Goal: Task Accomplishment & Management: Complete application form

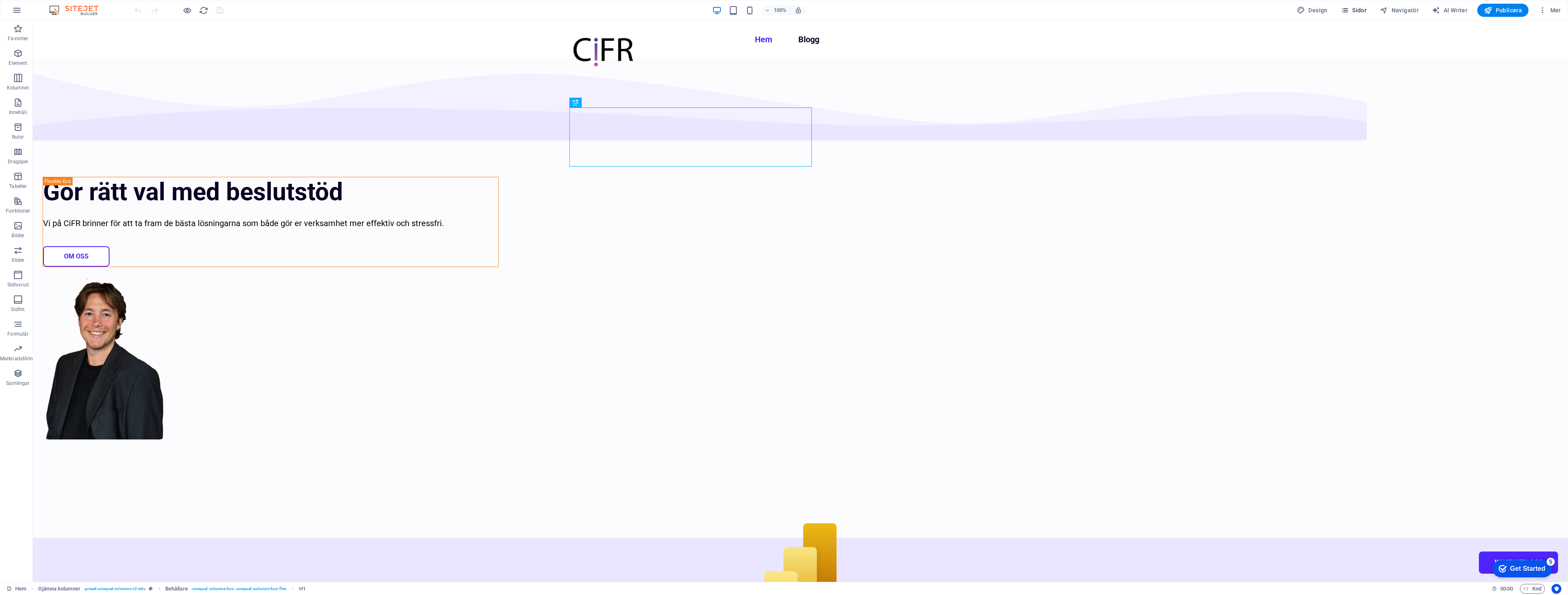
click at [1349, 13] on icon "button" at bounding box center [1345, 10] width 8 height 8
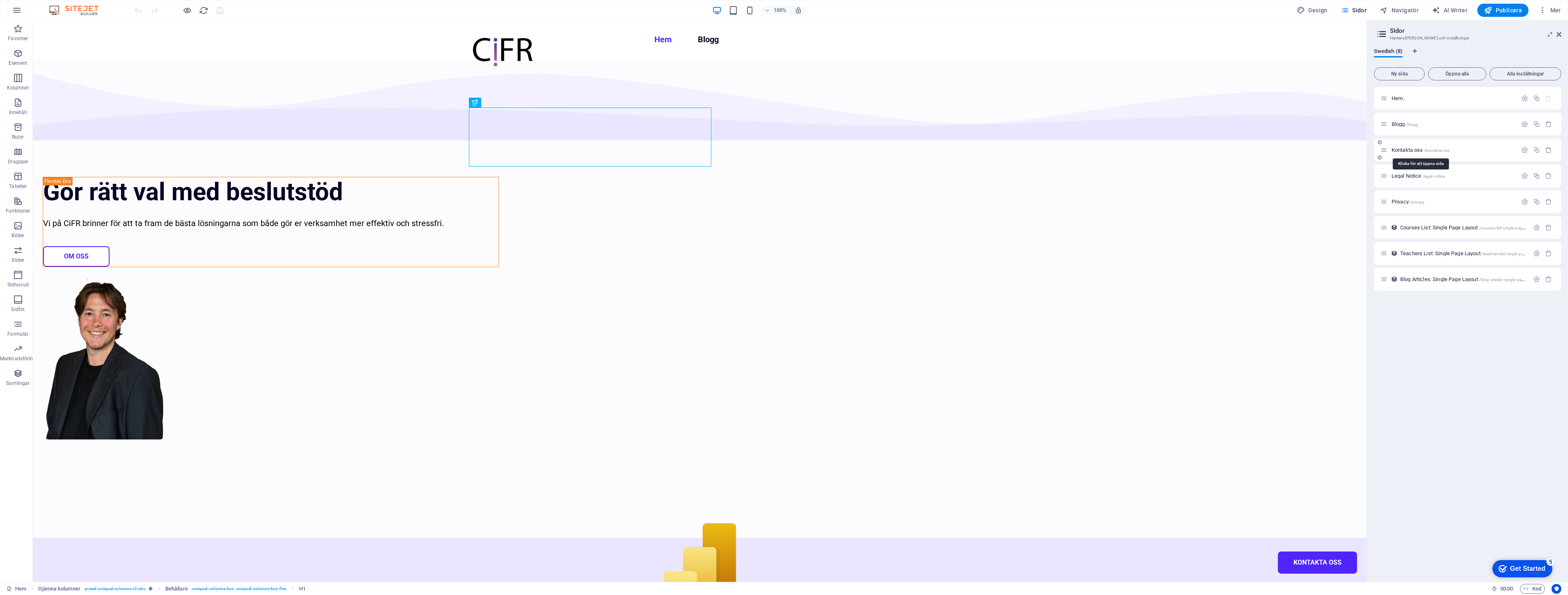
click at [1401, 150] on span "Kontakta oss /kontakta-oss" at bounding box center [1420, 150] width 58 height 6
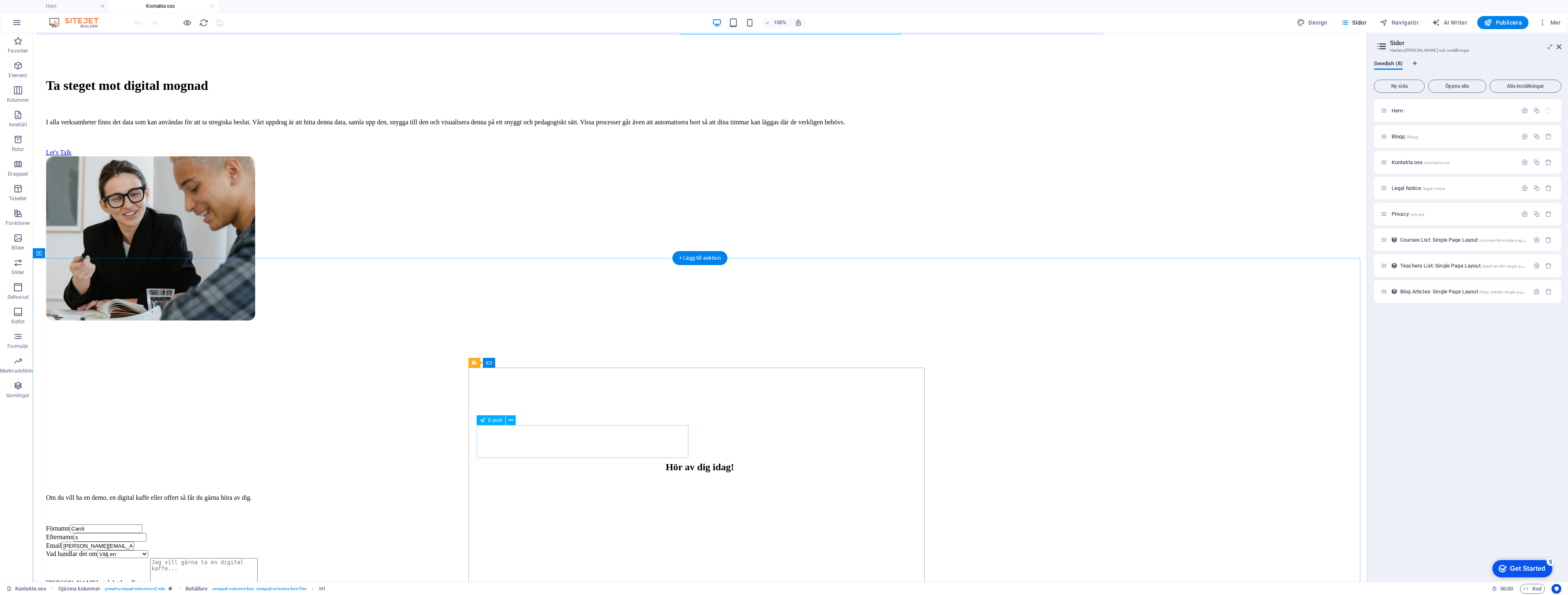
scroll to position [136, 0]
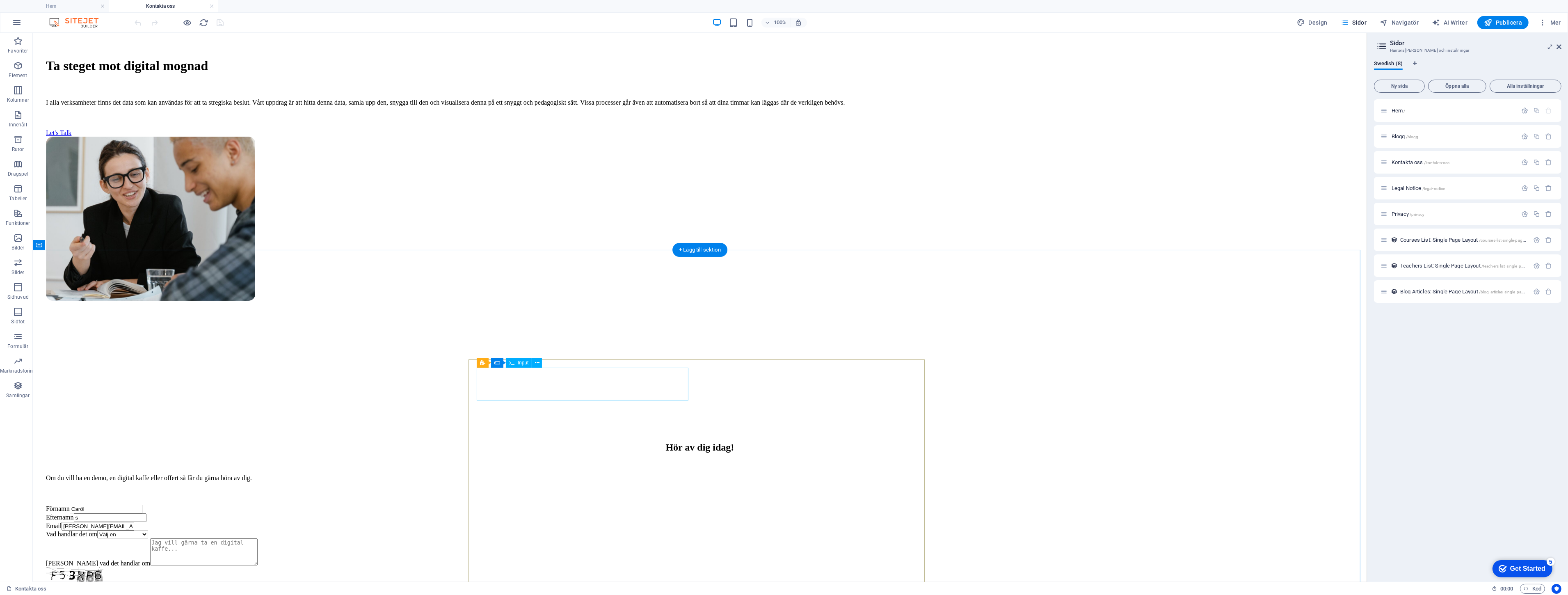
click at [535, 505] on div "Förnamn Caröl" at bounding box center [699, 509] width 1308 height 9
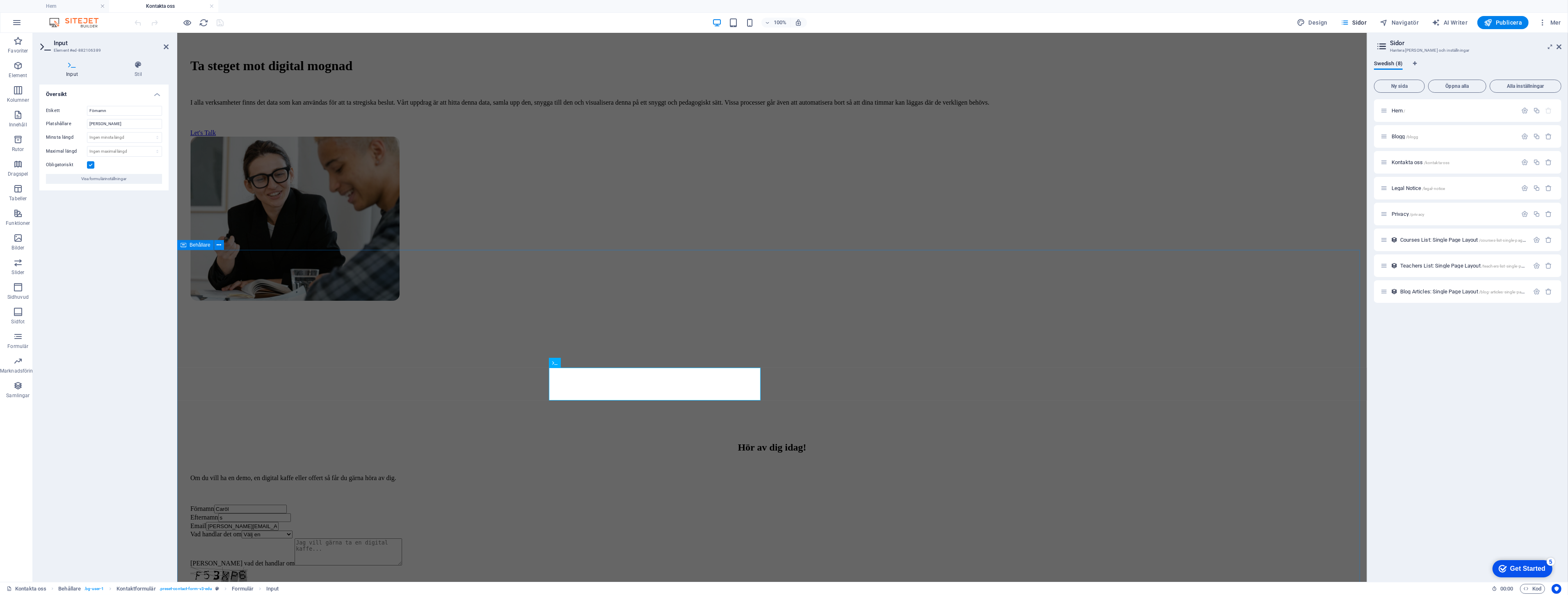
drag, startPoint x: 679, startPoint y: 393, endPoint x: 673, endPoint y: 395, distance: 6.3
click at [677, 401] on div "Hör av dig [DATE]! Om du vill ha en demo, en digital kaffe eller offert så får …" at bounding box center [772, 543] width 1183 height 285
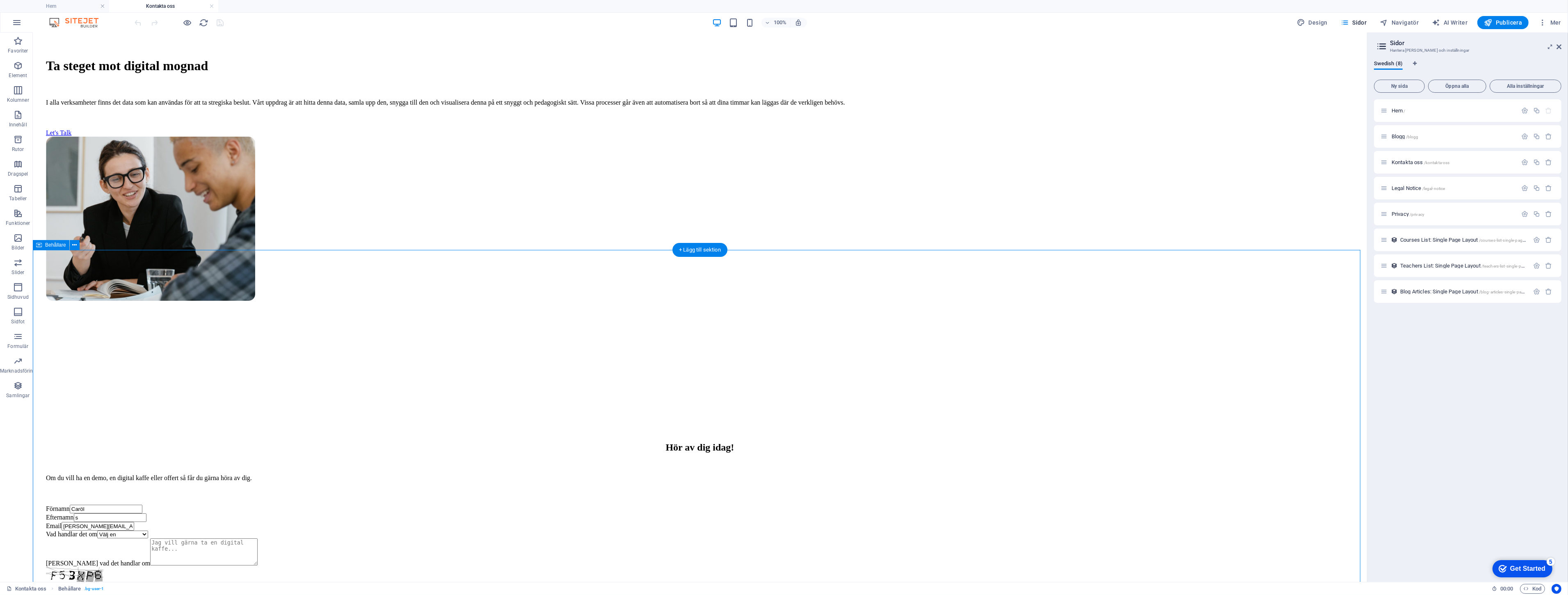
click at [510, 505] on div "Förnamn Caröl" at bounding box center [699, 509] width 1308 height 9
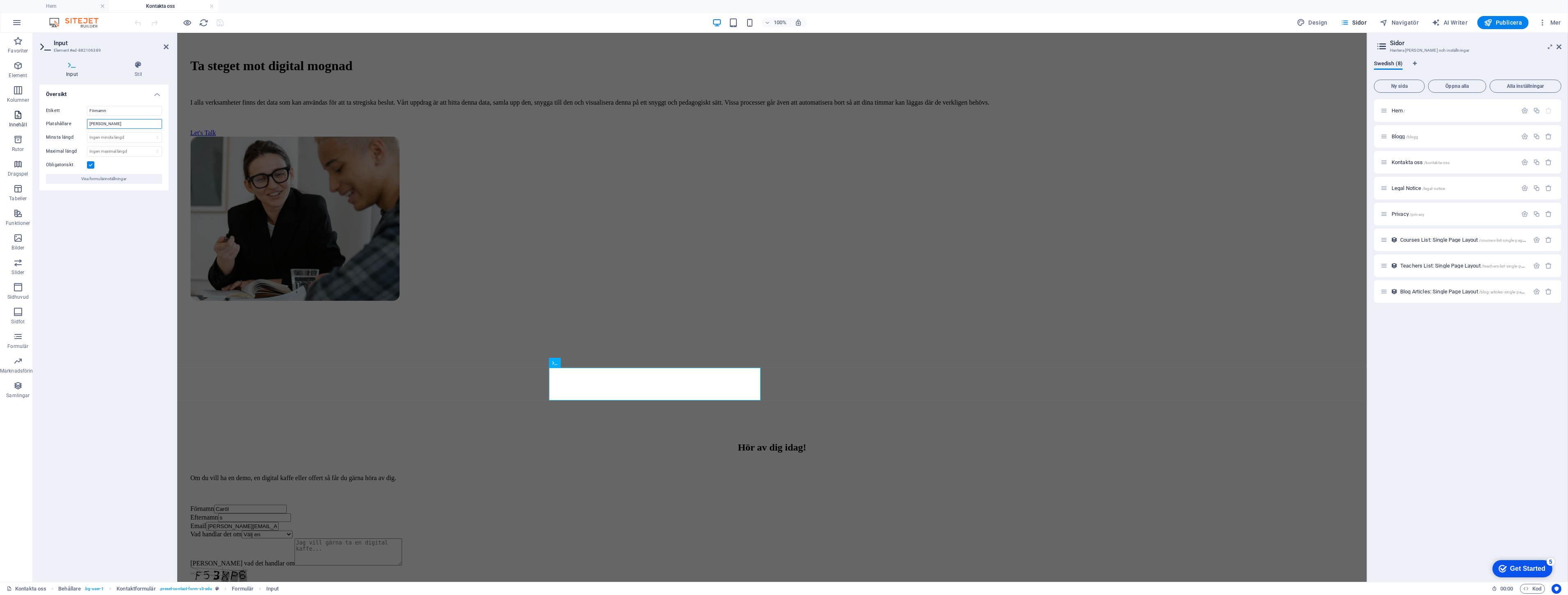
drag, startPoint x: 138, startPoint y: 124, endPoint x: 12, endPoint y: 130, distance: 126.1
click at [12, 130] on section "Favoriter Element Kolumner Innehåll Rutor Dragspel Tabeller Funktioner Bilder S…" at bounding box center [684, 308] width 1367 height 549
type input "n"
type input "F"
click at [289, 401] on div "Hör av dig [DATE]! Om du vill ha en demo, en digital kaffe eller offert så får …" at bounding box center [772, 543] width 1183 height 285
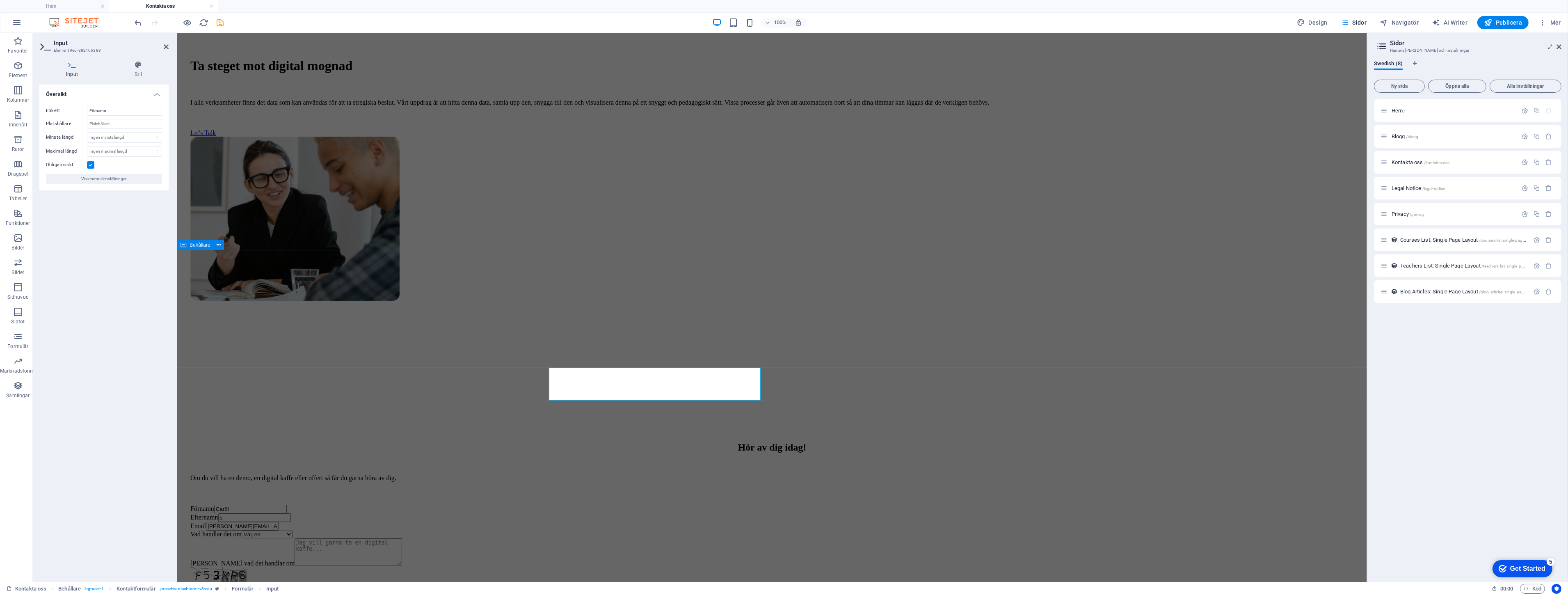
click at [289, 401] on div "Hör av dig [DATE]! Om du vill ha en demo, en digital kaffe eller offert så får …" at bounding box center [772, 543] width 1183 height 285
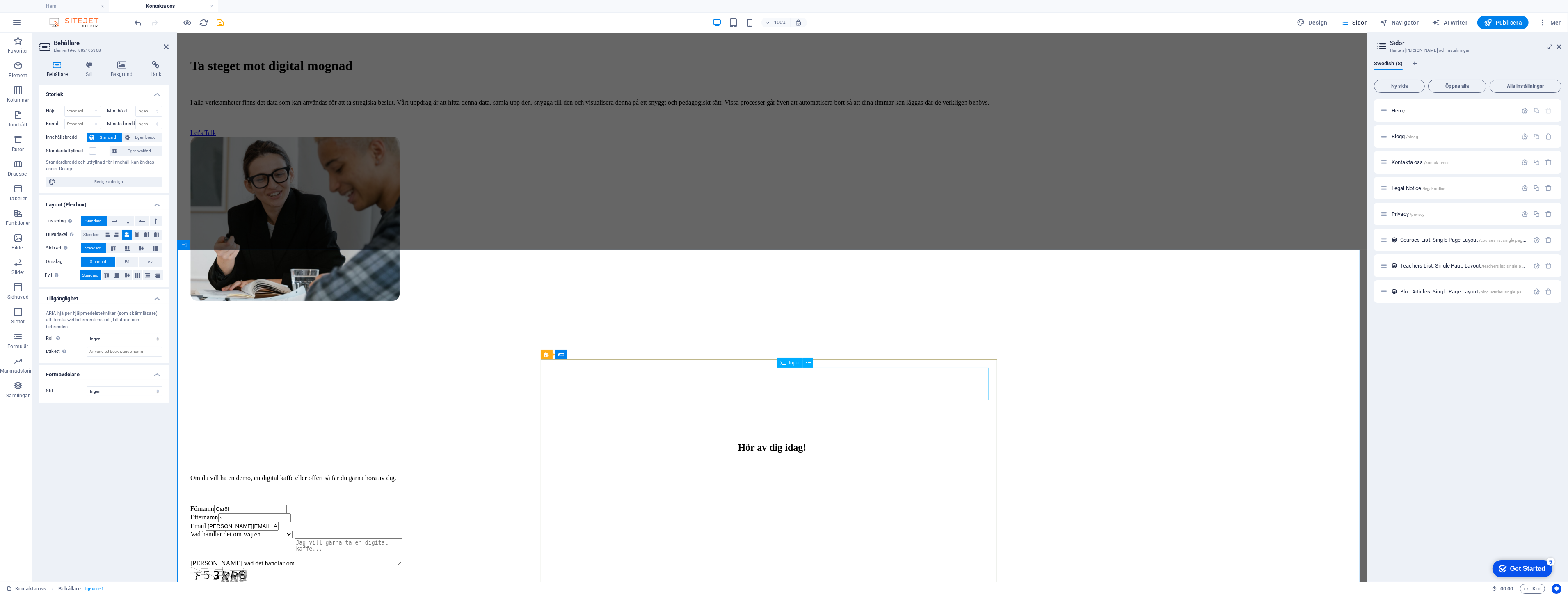
click at [290, 513] on input "s" at bounding box center [254, 518] width 72 height 9
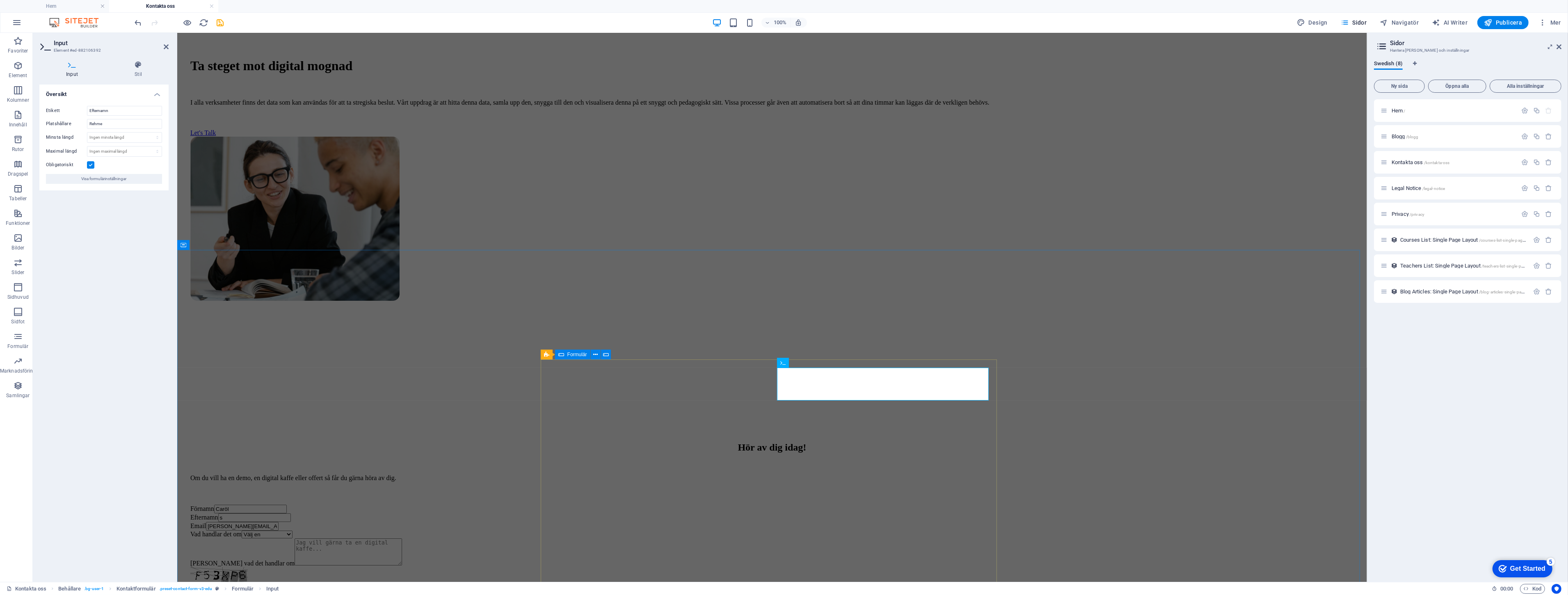
click at [290, 513] on input "s" at bounding box center [254, 518] width 72 height 9
click at [689, 505] on div "Förnamn Caröl" at bounding box center [771, 509] width 1163 height 9
click at [829, 505] on div "Förnamn Caröl" at bounding box center [771, 509] width 1163 height 9
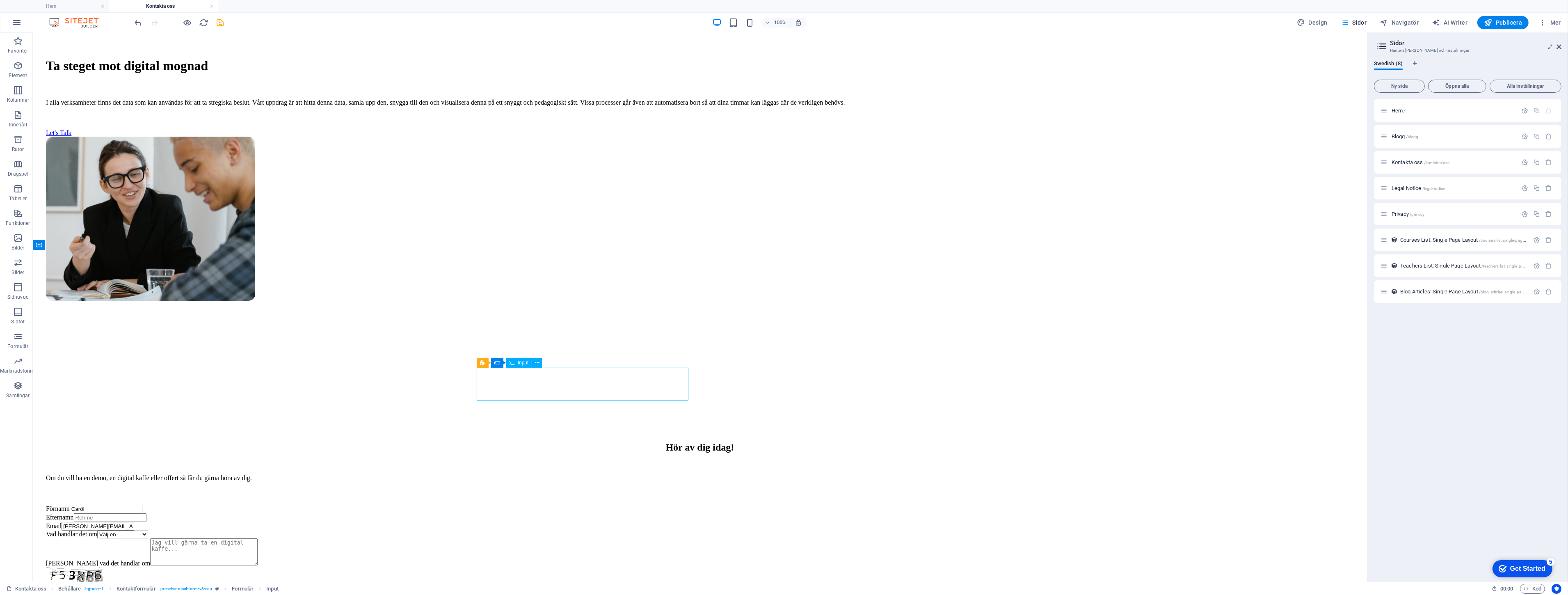
click at [554, 505] on div "Förnamn Caröl" at bounding box center [699, 509] width 1308 height 9
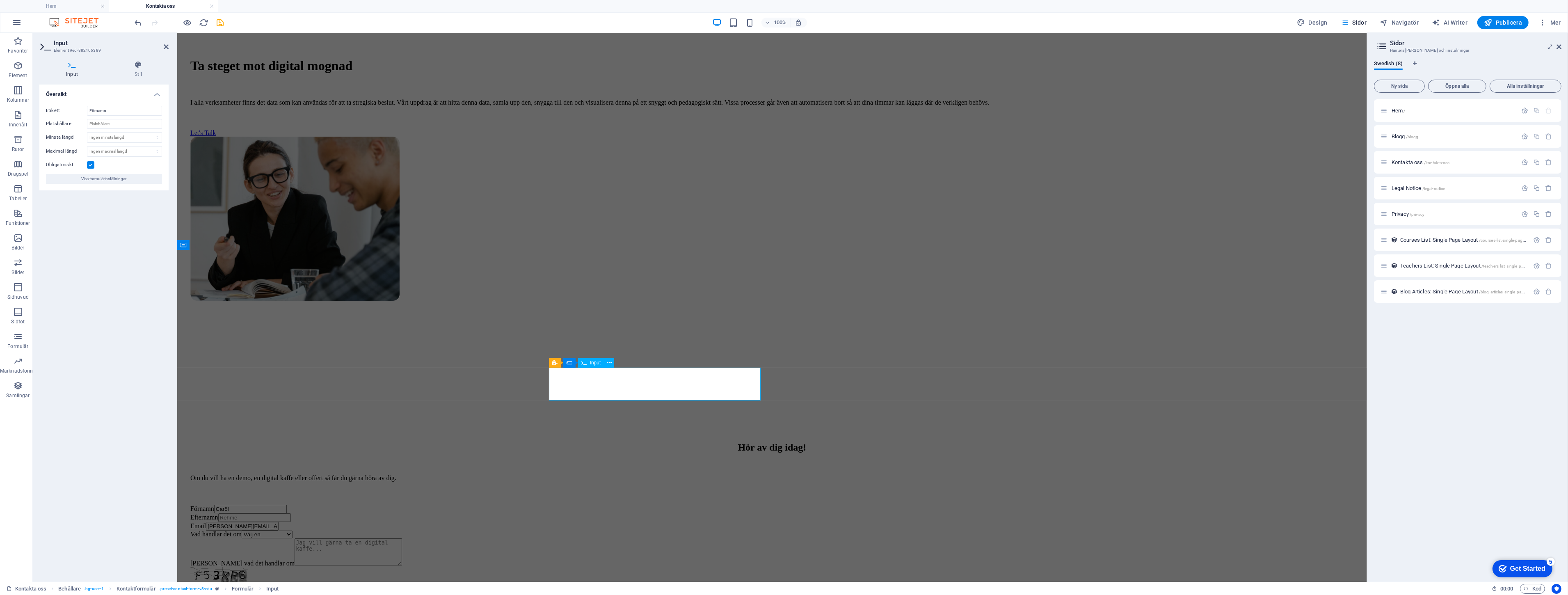
click at [286, 505] on input "Caröl" at bounding box center [250, 509] width 72 height 9
type input "C"
click at [416, 401] on div "Hör av dig [DATE]! Om du vill ha en demo, en digital kaffe eller offert så får …" at bounding box center [772, 543] width 1183 height 285
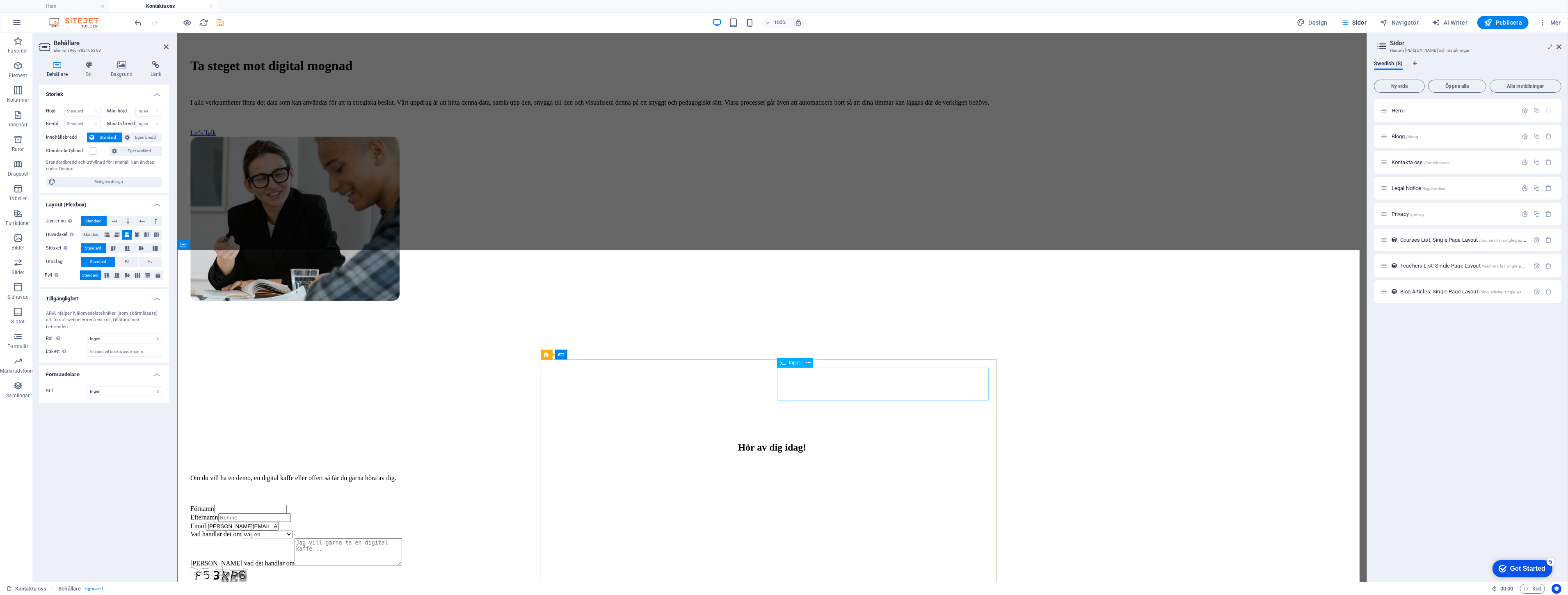
click at [290, 513] on input "Efternamn" at bounding box center [254, 518] width 72 height 9
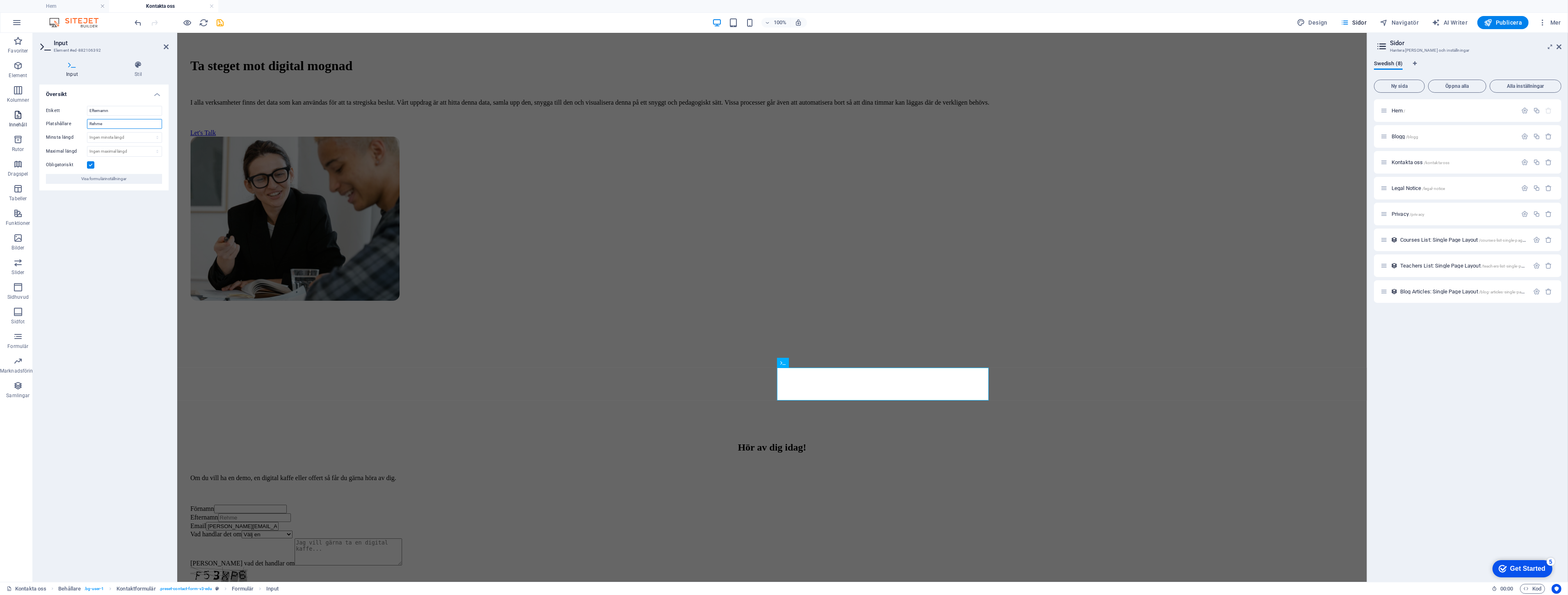
drag, startPoint x: 133, startPoint y: 125, endPoint x: 13, endPoint y: 128, distance: 120.0
click at [13, 128] on section "Favoriter Element Kolumner Innehåll Rutor Dragspel Tabeller Funktioner Bilder S…" at bounding box center [684, 308] width 1367 height 549
click at [285, 401] on div "Hör av dig [DATE]! Om du vill ha en demo, en digital kaffe eller offert så får …" at bounding box center [772, 543] width 1183 height 285
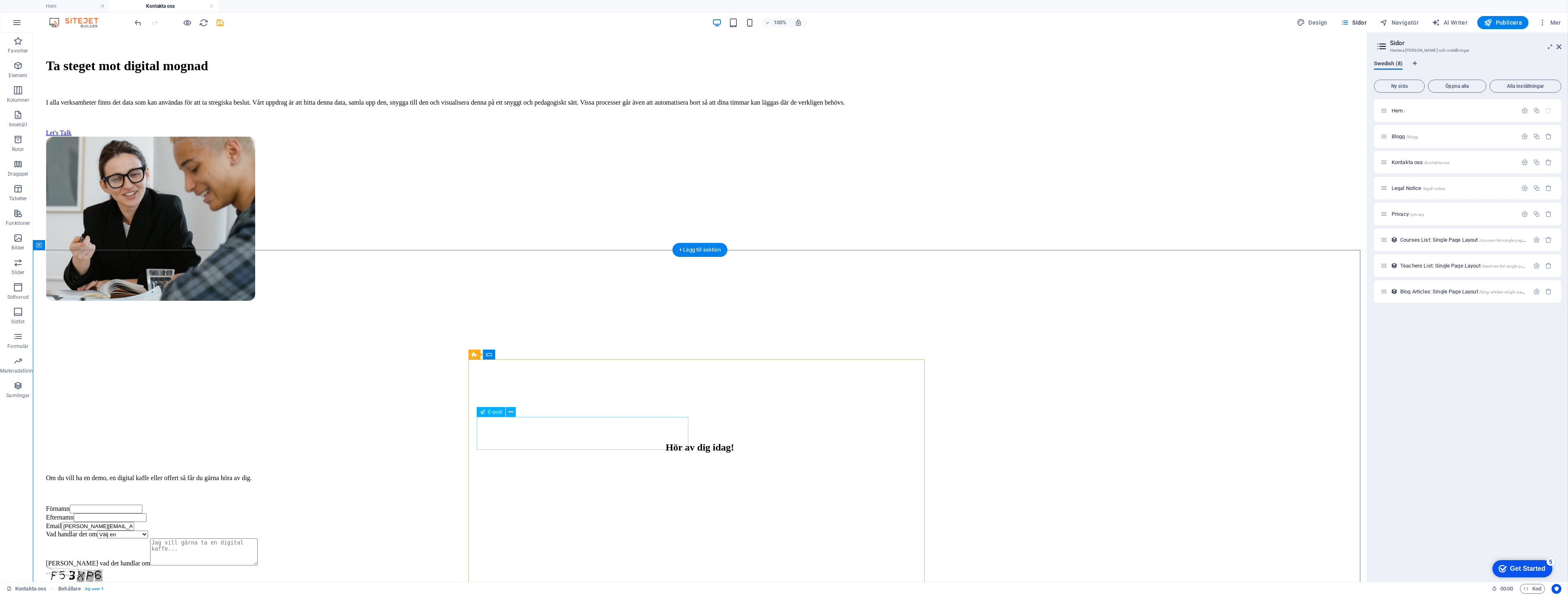
click at [588, 522] on div "Email [PERSON_NAME][EMAIL_ADDRESS][DOMAIN_NAME]" at bounding box center [699, 526] width 1308 height 9
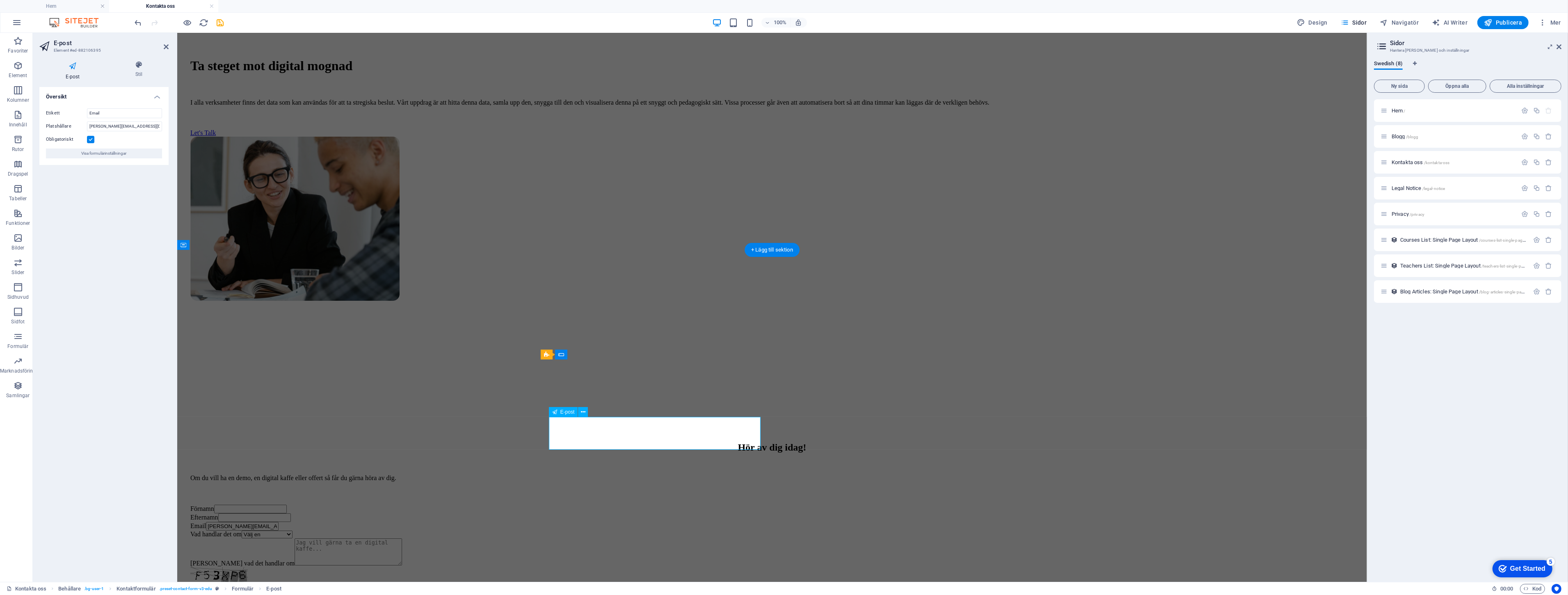
drag, startPoint x: 682, startPoint y: 440, endPoint x: 486, endPoint y: 437, distance: 196.0
click at [486, 437] on div "Hör av dig [DATE]! Om du vill ha en demo, en digital kaffe eller offert så får …" at bounding box center [772, 543] width 1183 height 285
click at [436, 432] on div "Hör av dig [DATE]! Om du vill ha en demo, en digital kaffe eller offert så får …" at bounding box center [772, 543] width 1183 height 285
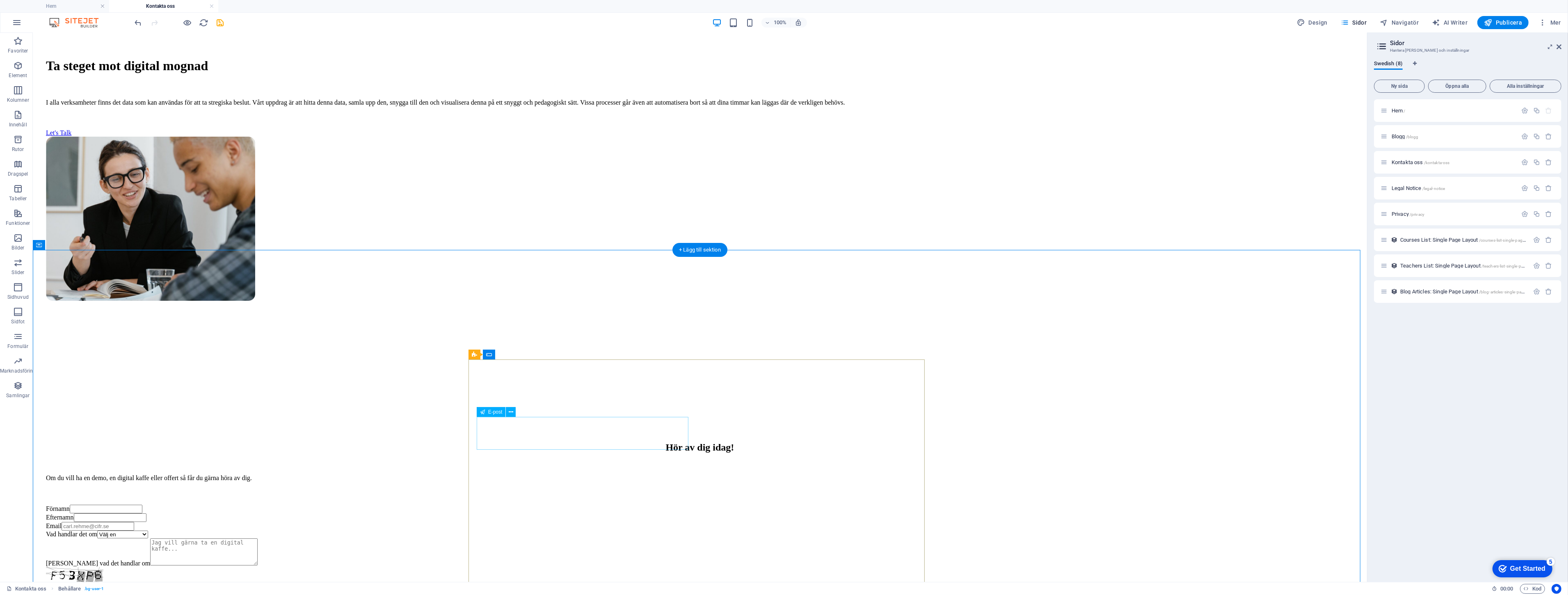
click at [598, 522] on div "Email" at bounding box center [699, 526] width 1308 height 9
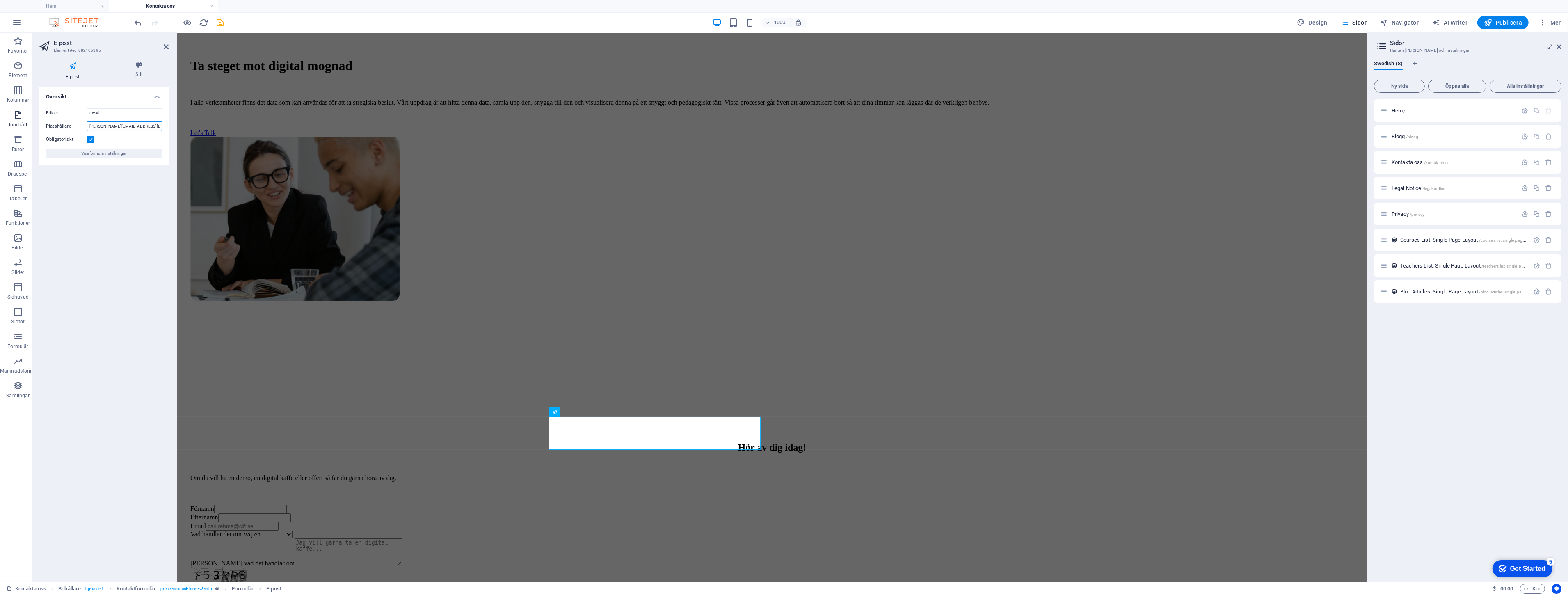
drag, startPoint x: 145, startPoint y: 129, endPoint x: 21, endPoint y: 124, distance: 124.1
click at [21, 124] on section "Favoriter Element Kolumner Innehåll Rutor Dragspel Tabeller Funktioner Bilder S…" at bounding box center [684, 308] width 1367 height 549
click at [298, 401] on div "Hör av dig [DATE]! Om du vill ha en demo, en digital kaffe eller offert så får …" at bounding box center [772, 543] width 1183 height 285
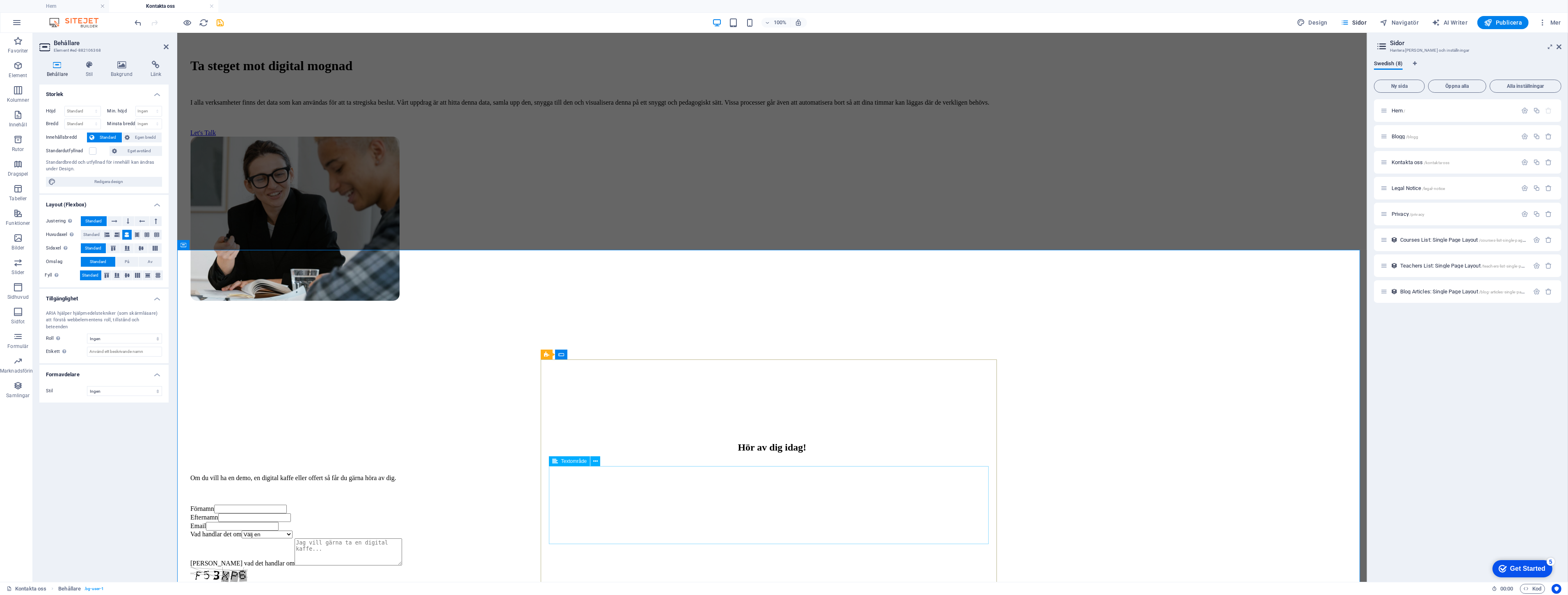
click at [402, 538] on textarea "[PERSON_NAME] vad det handlar om" at bounding box center [348, 552] width 108 height 27
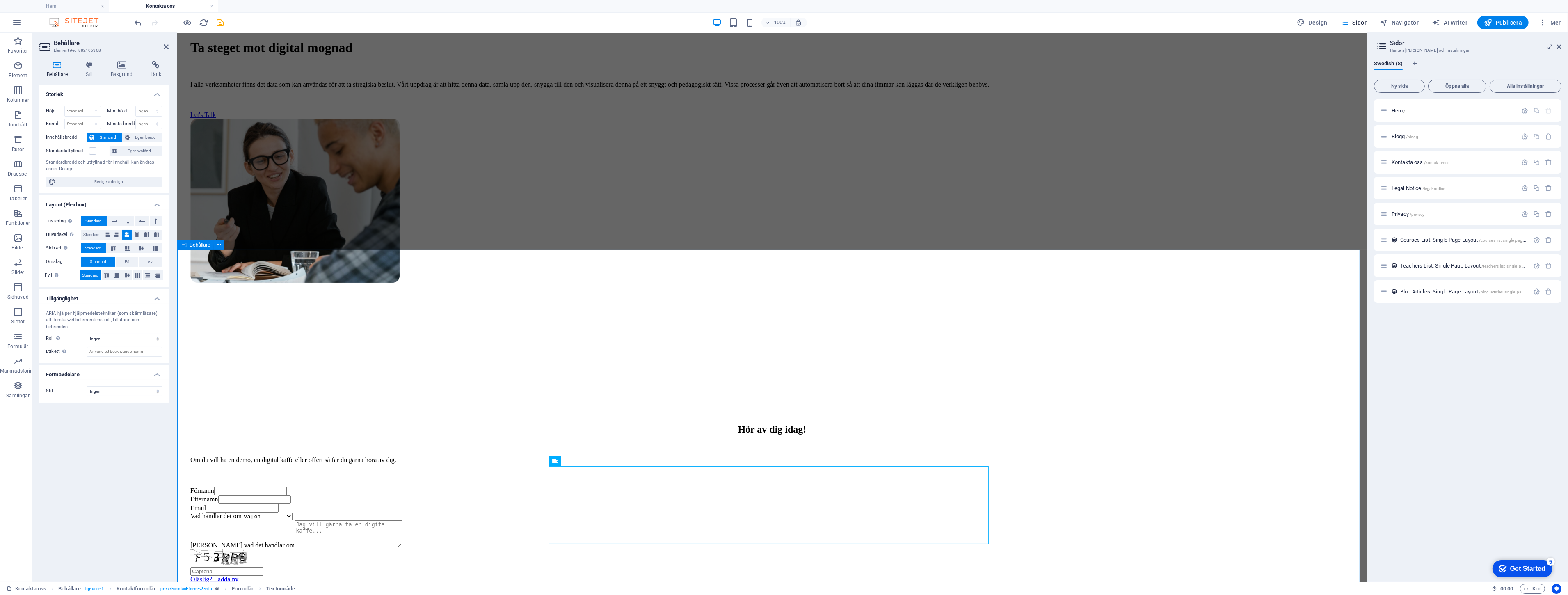
scroll to position [319, 0]
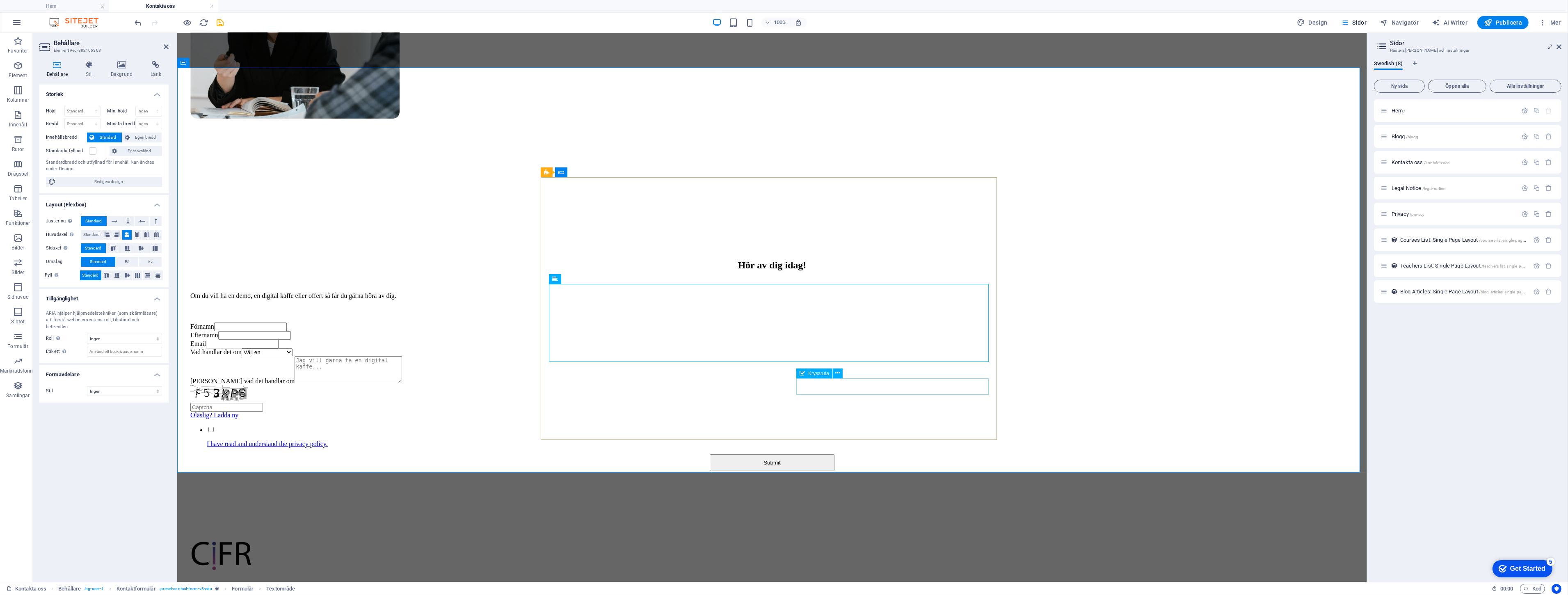
click at [213, 427] on input "I have read and understand the privacy policy." at bounding box center [211, 429] width 5 height 5
checkbox input "false"
click at [797, 454] on div "Submit" at bounding box center [771, 463] width 1163 height 17
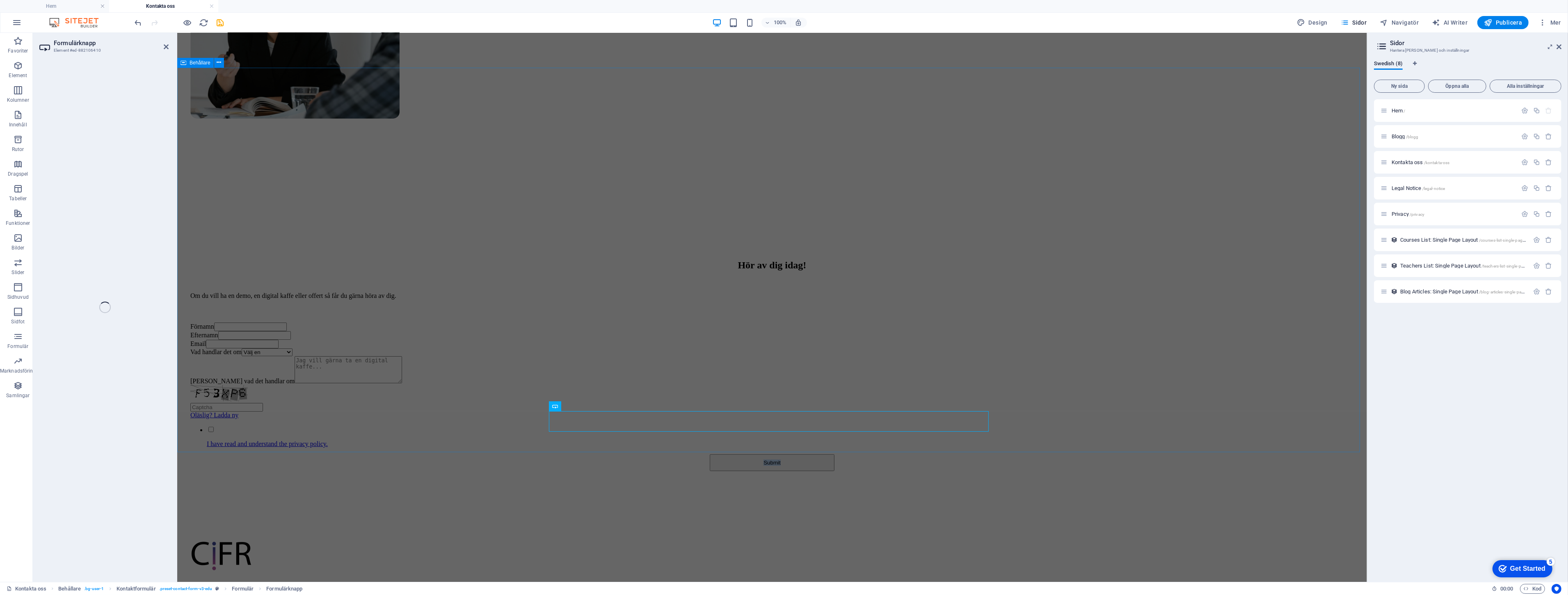
select select "px"
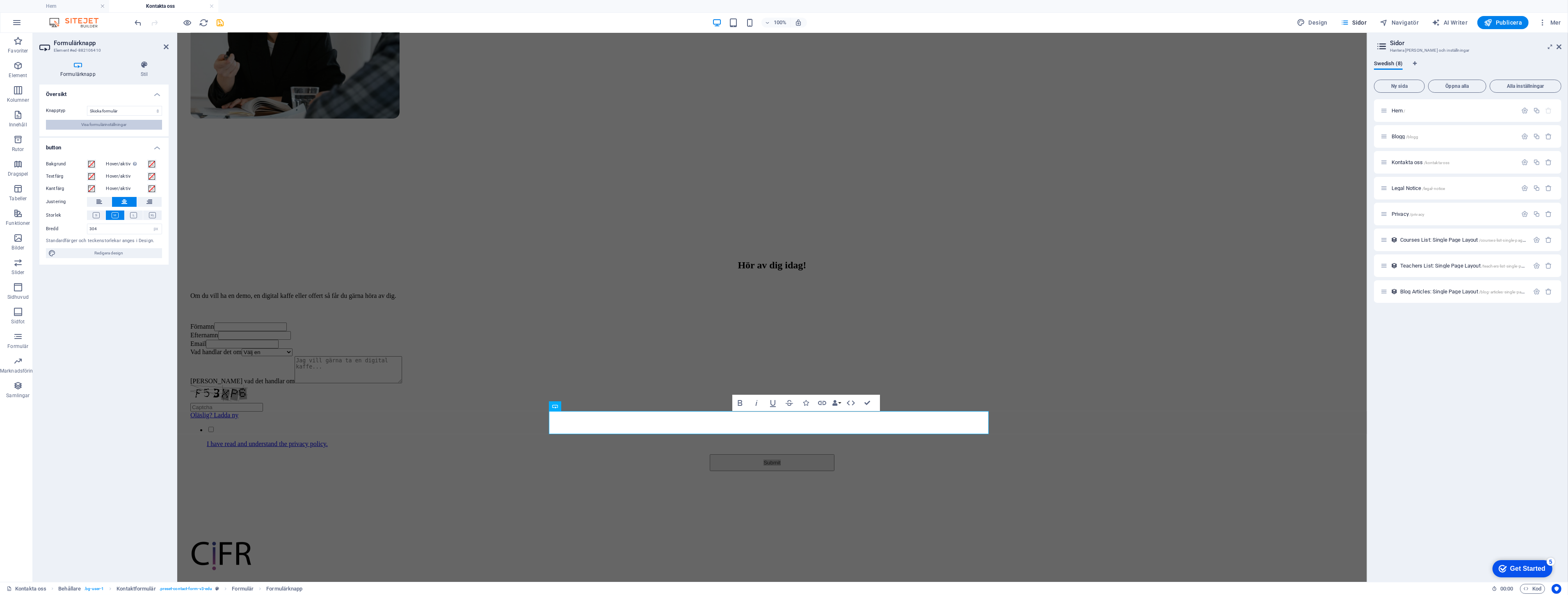
click at [96, 122] on span "Visa formulärinställningar" at bounding box center [104, 125] width 45 height 10
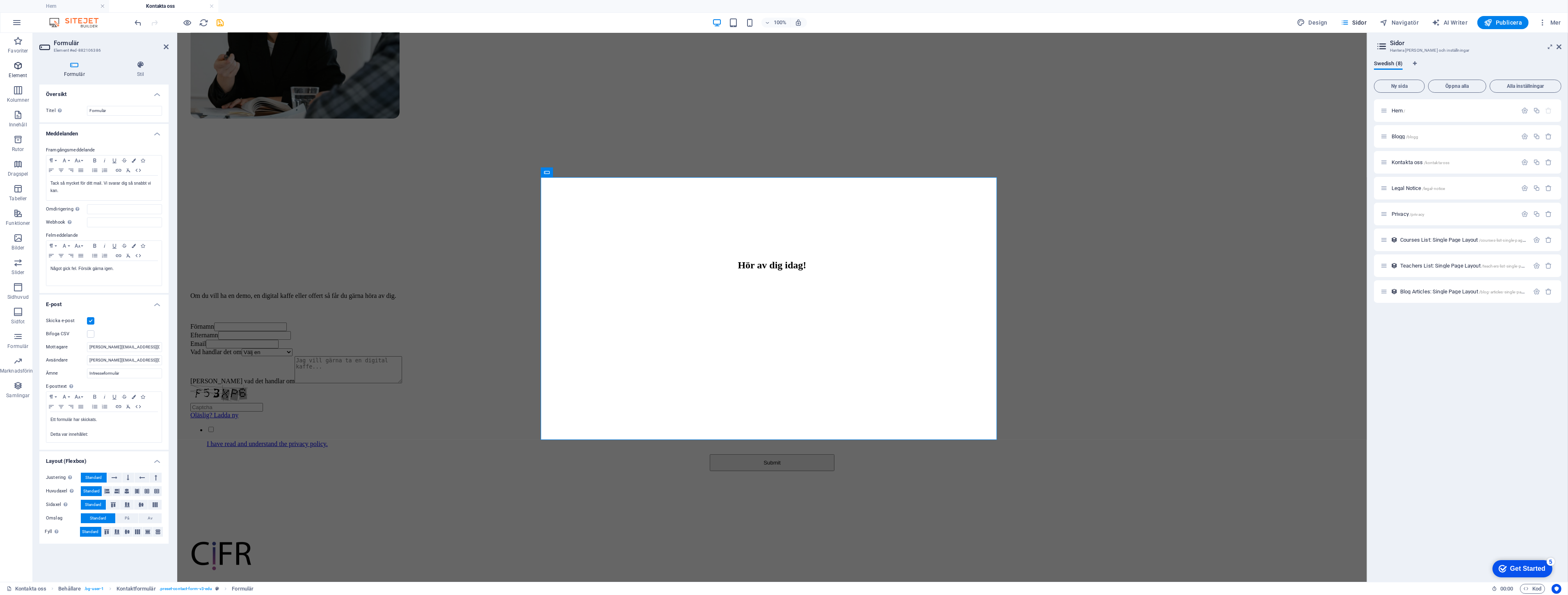
click at [19, 72] on p "Element" at bounding box center [18, 76] width 18 height 7
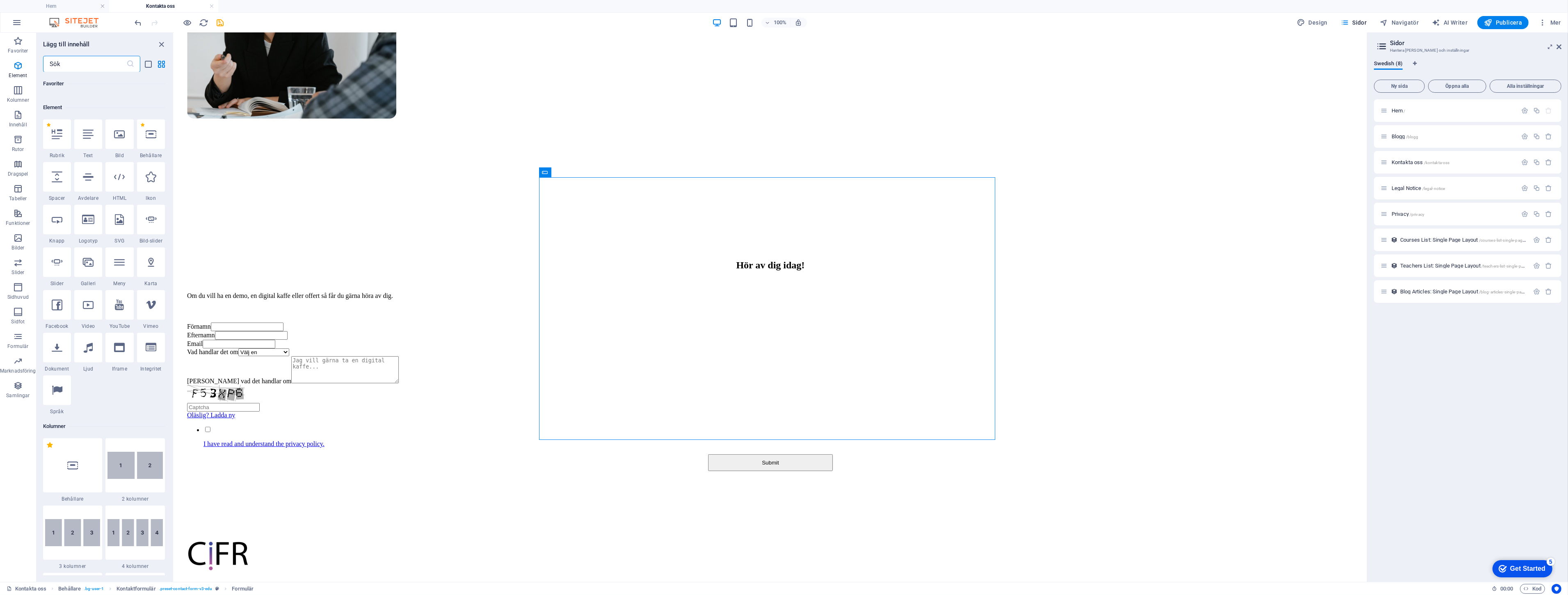
scroll to position [88, 0]
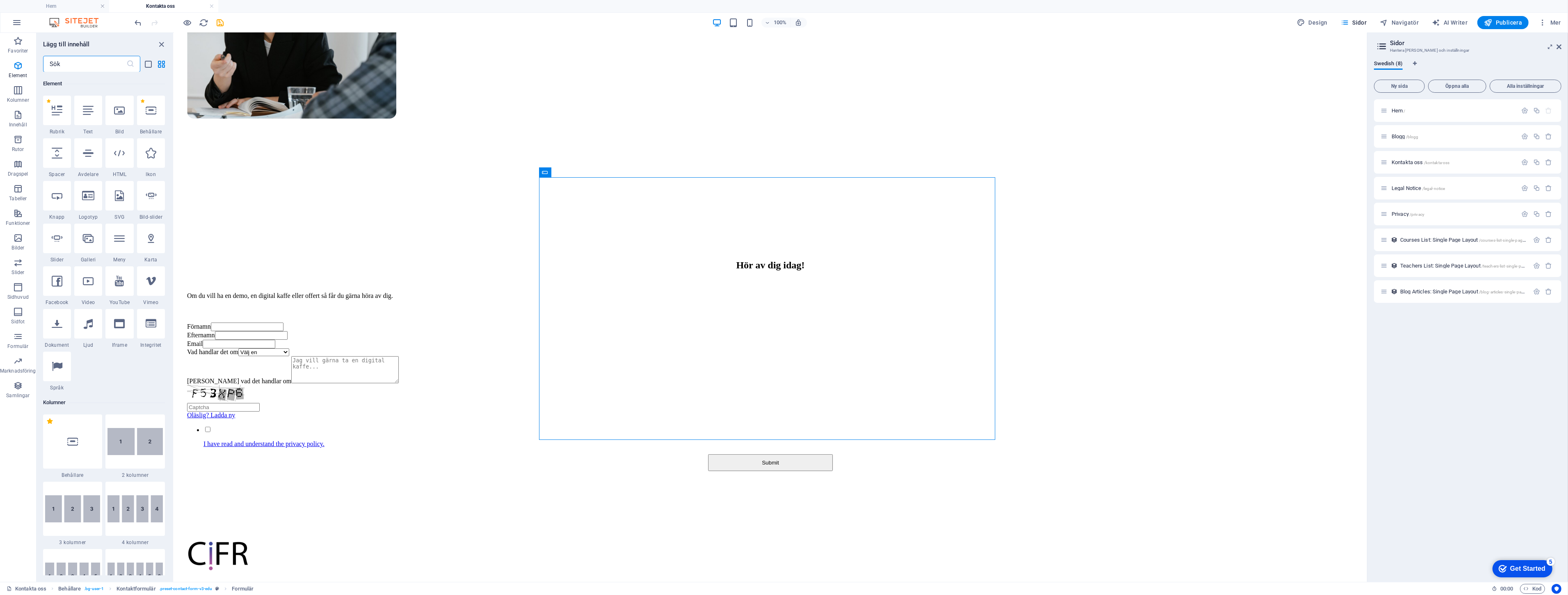
click at [82, 67] on input "text" at bounding box center [85, 64] width 83 height 16
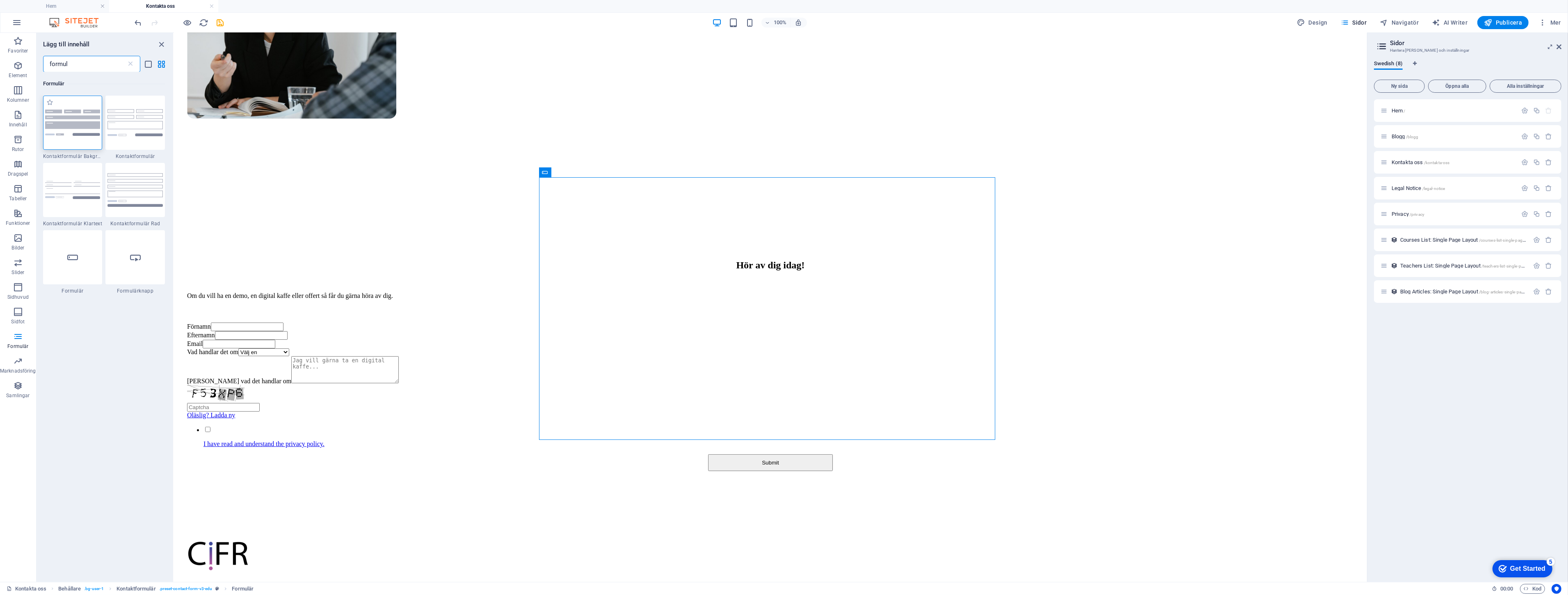
type input "formul"
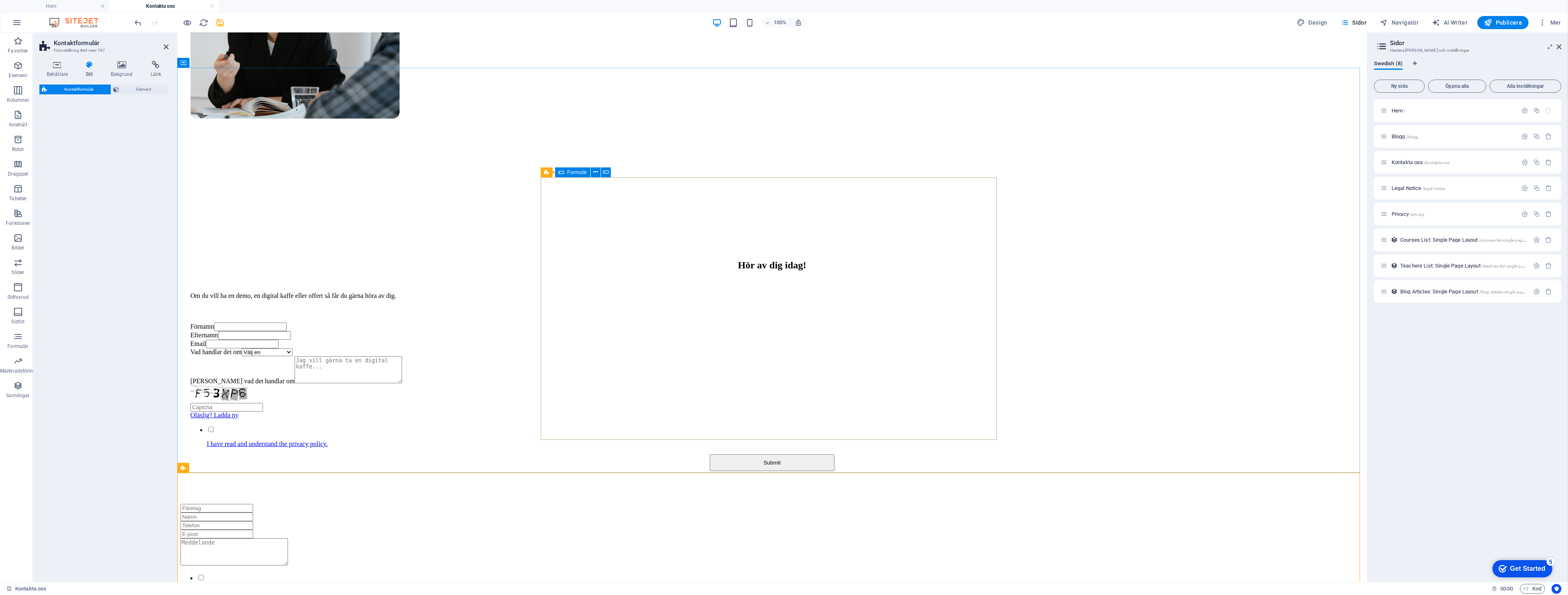
select select "rem"
select select "preset-contact-form-v3-background"
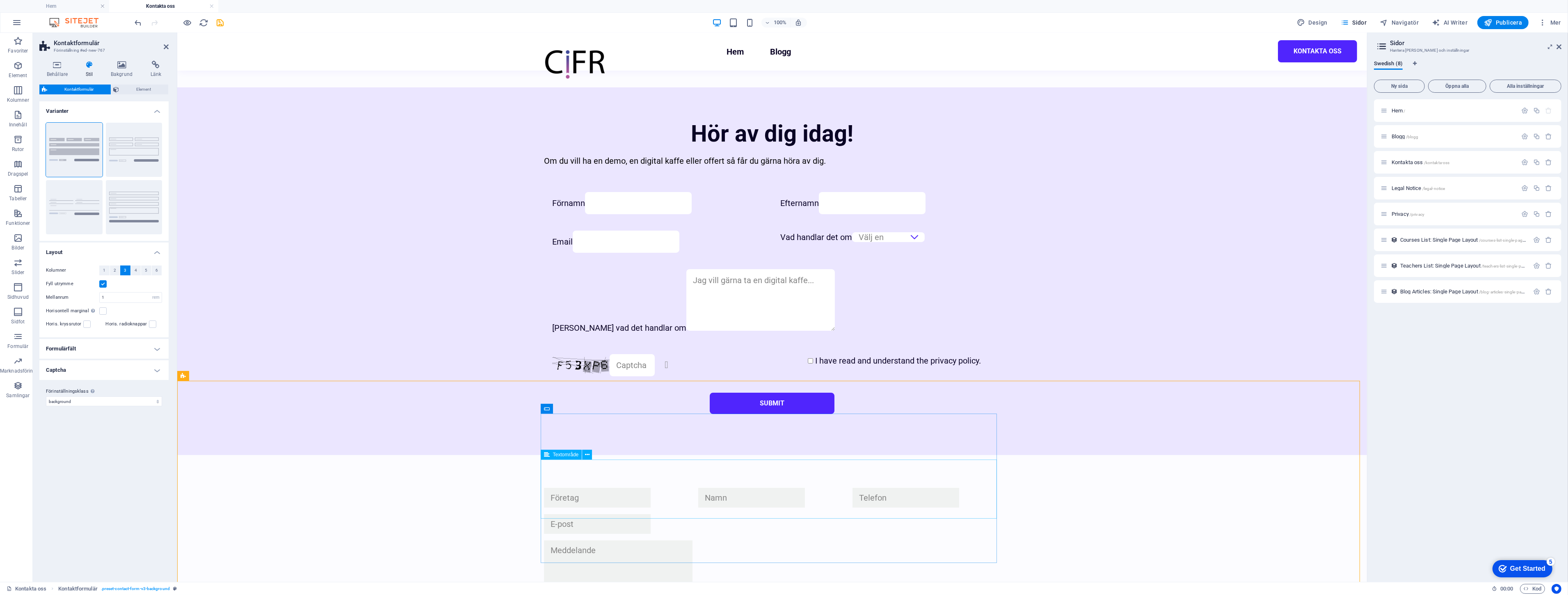
scroll to position [577, 0]
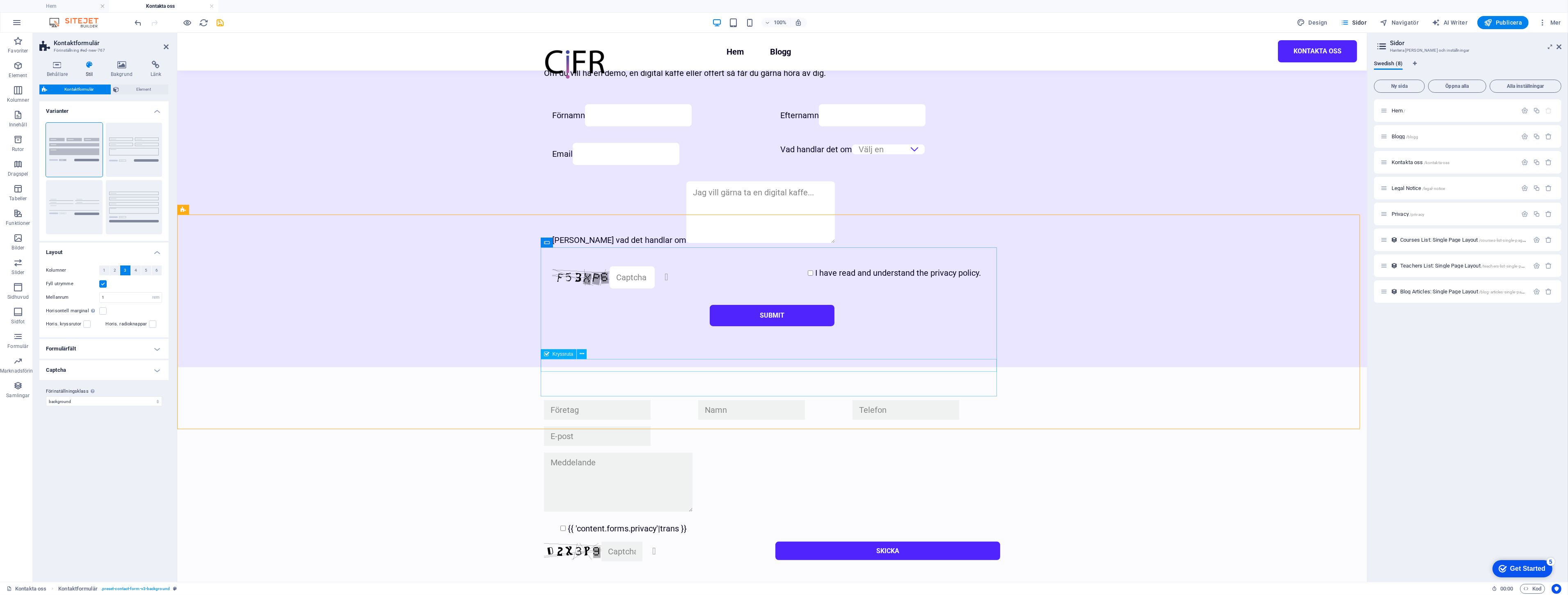
click at [643, 522] on div "{{ 'content.forms.privacy'|trans }}" at bounding box center [771, 529] width 456 height 13
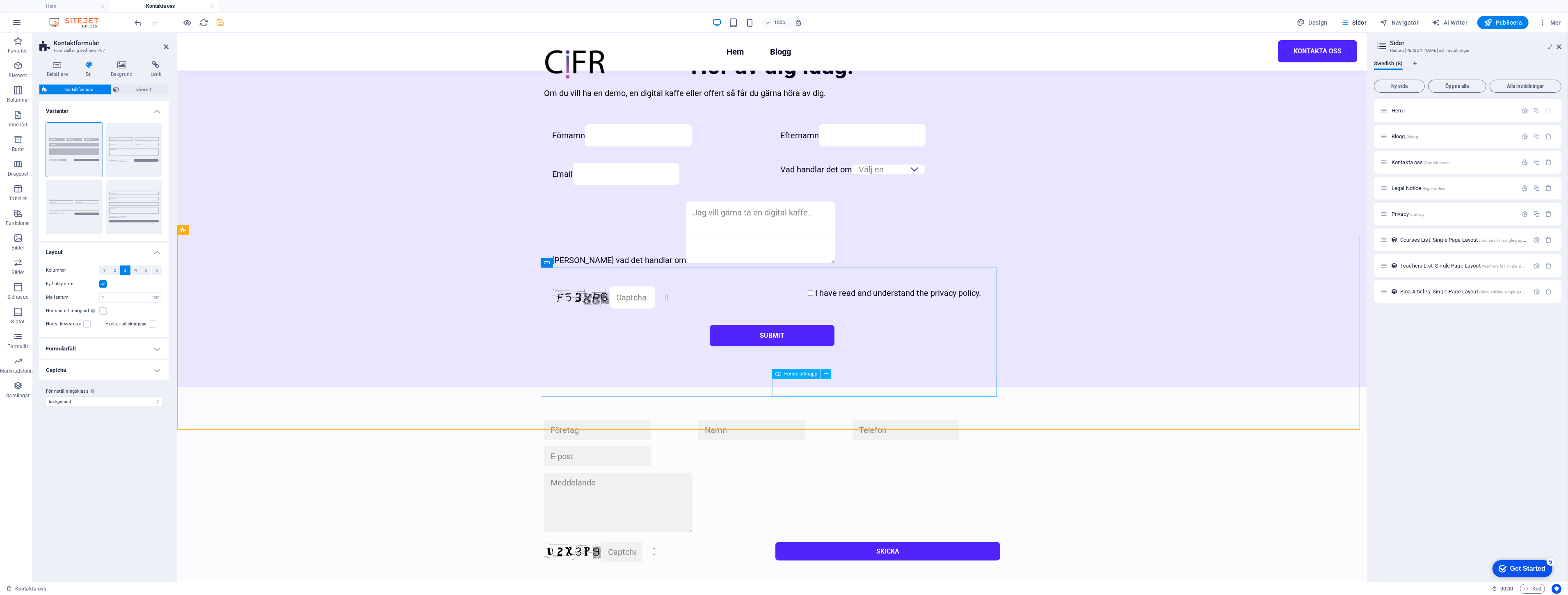
click at [897, 542] on div "Skicka" at bounding box center [887, 552] width 225 height 19
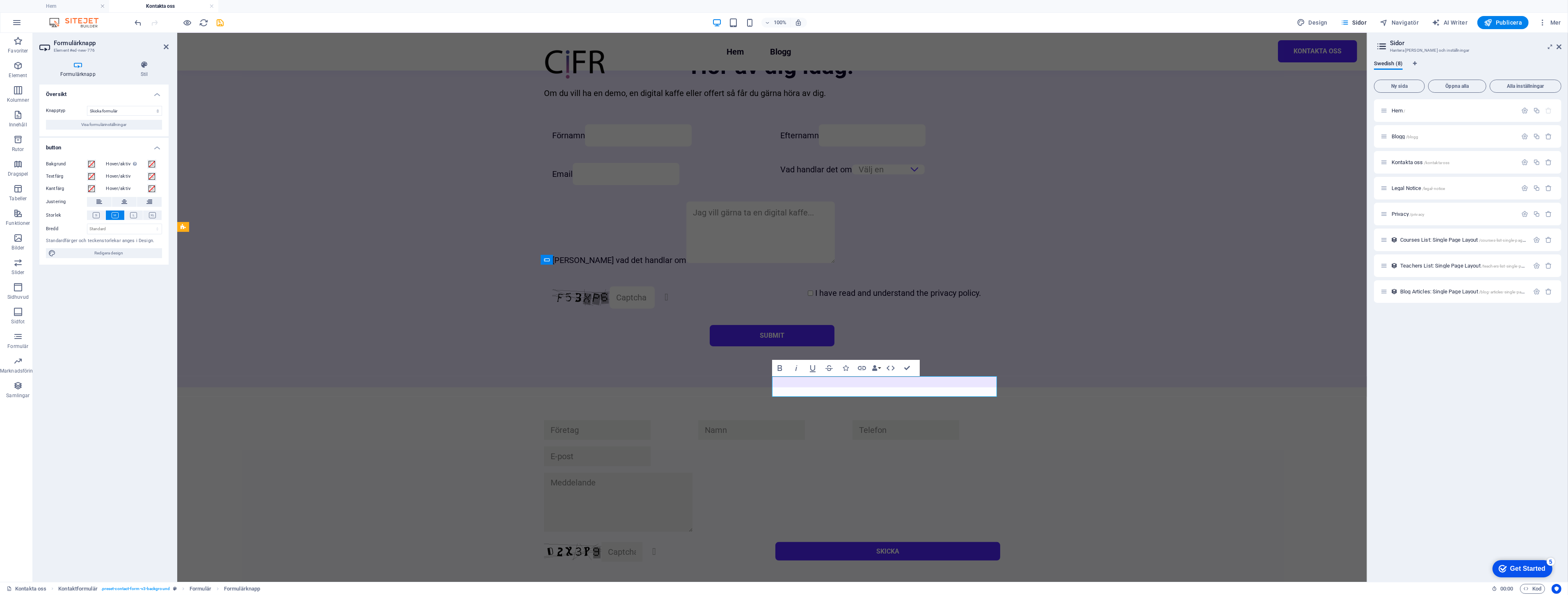
scroll to position [560, 0]
click at [65, 118] on div "Knapptyp Skicka formulär Återställ formulär Ingen åtgärd Visa formulärinställni…" at bounding box center [104, 118] width 129 height 37
click at [68, 122] on button "Visa formulärinställningar" at bounding box center [103, 125] width 116 height 10
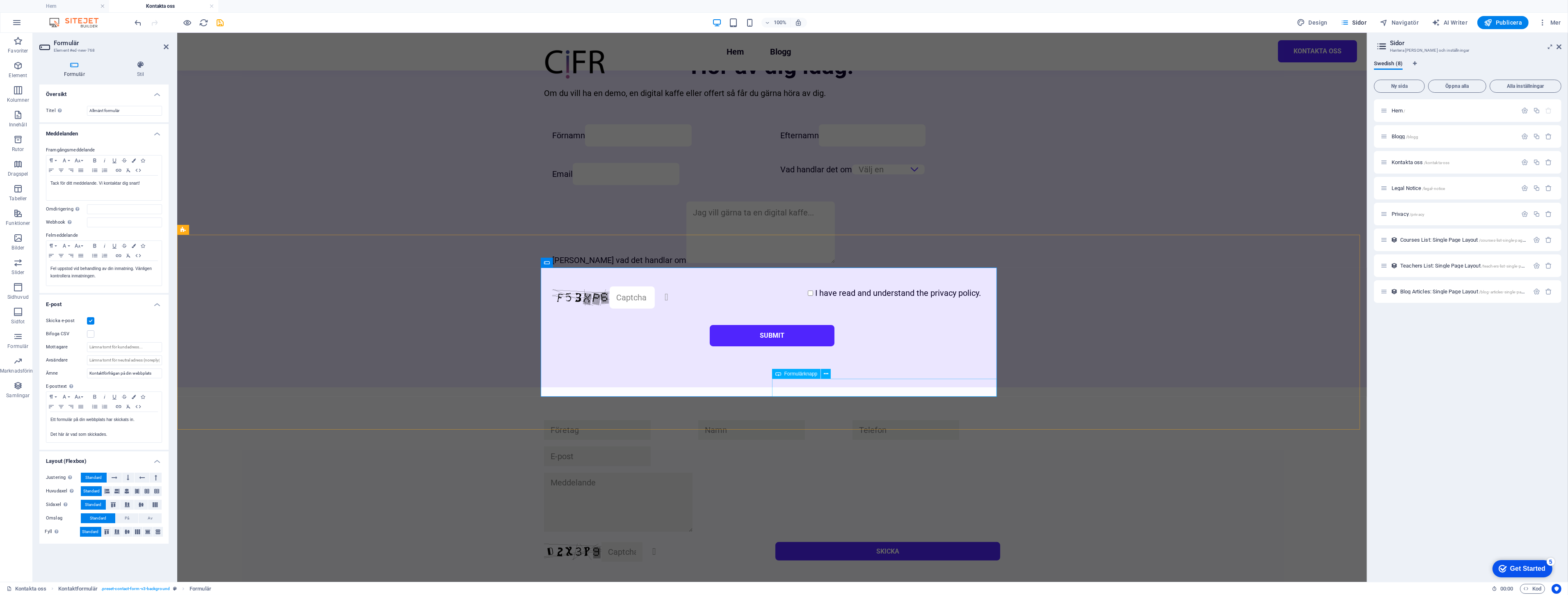
click at [801, 542] on div "Skicka" at bounding box center [887, 552] width 225 height 19
click at [818, 542] on div "Skicka" at bounding box center [887, 552] width 225 height 19
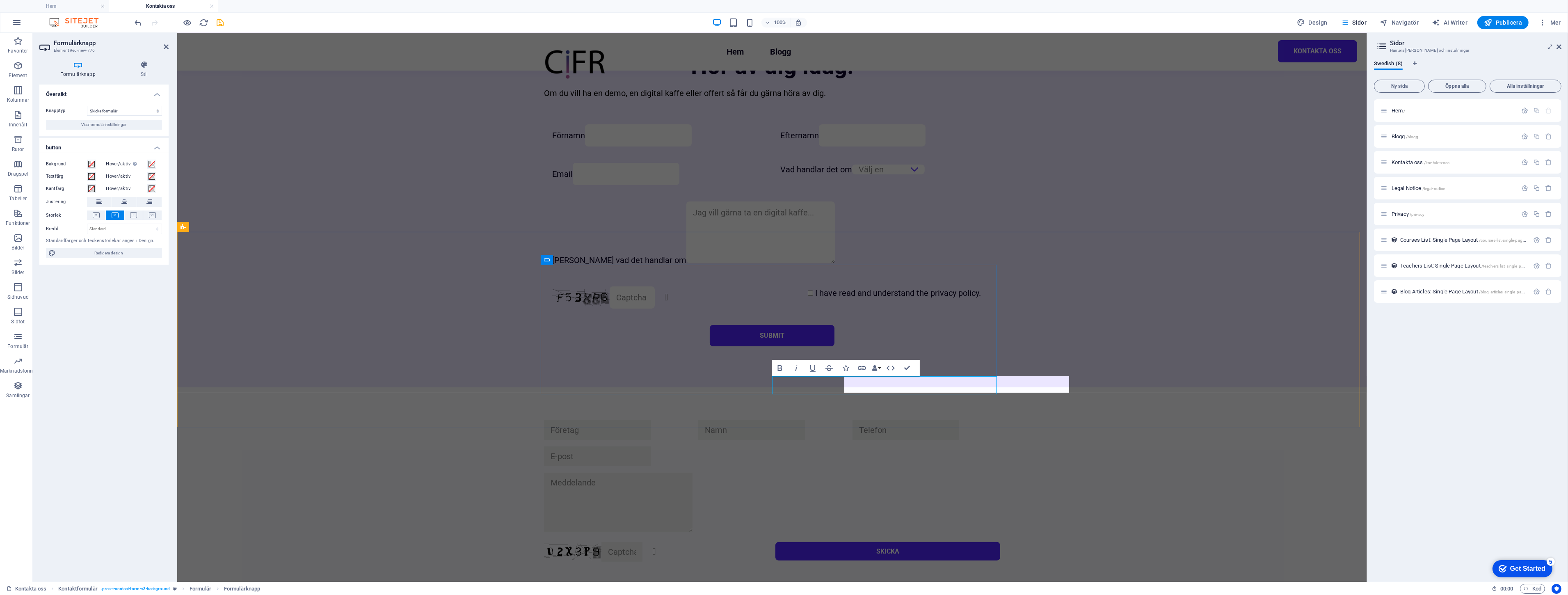
scroll to position [560, 0]
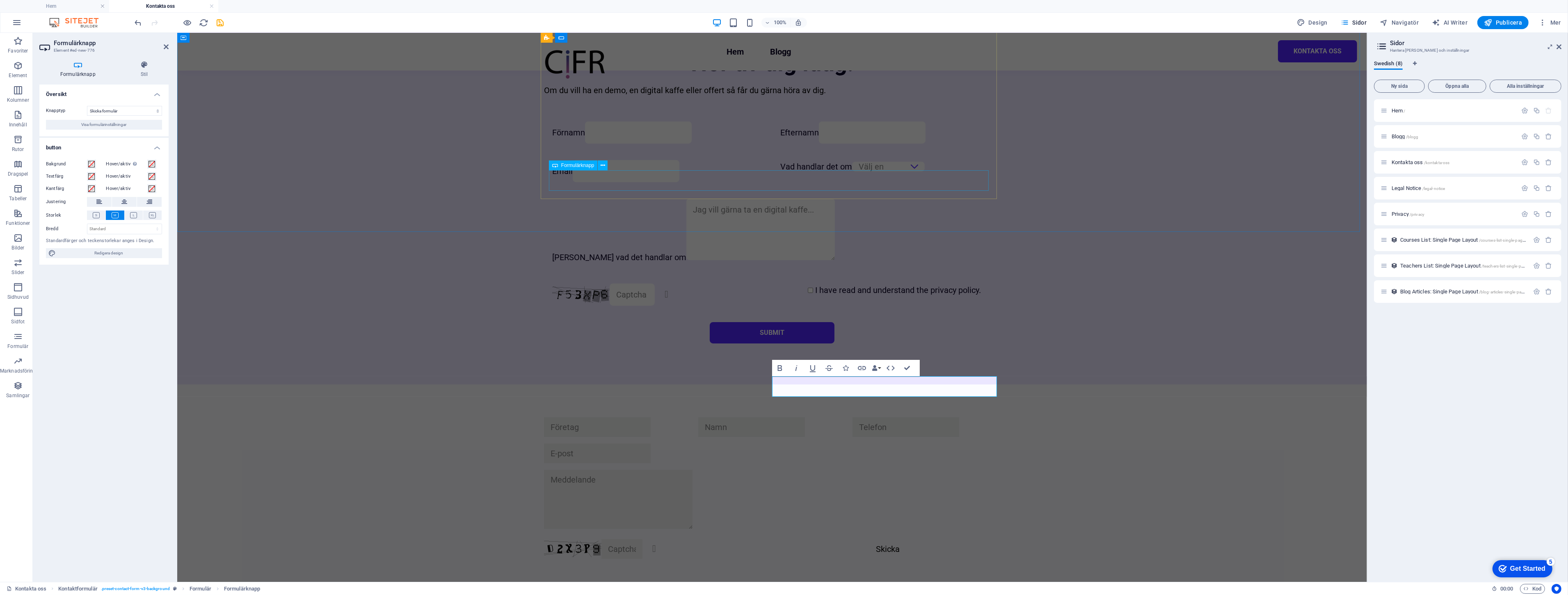
click at [753, 322] on div "Submit" at bounding box center [772, 333] width 440 height 21
select select "px"
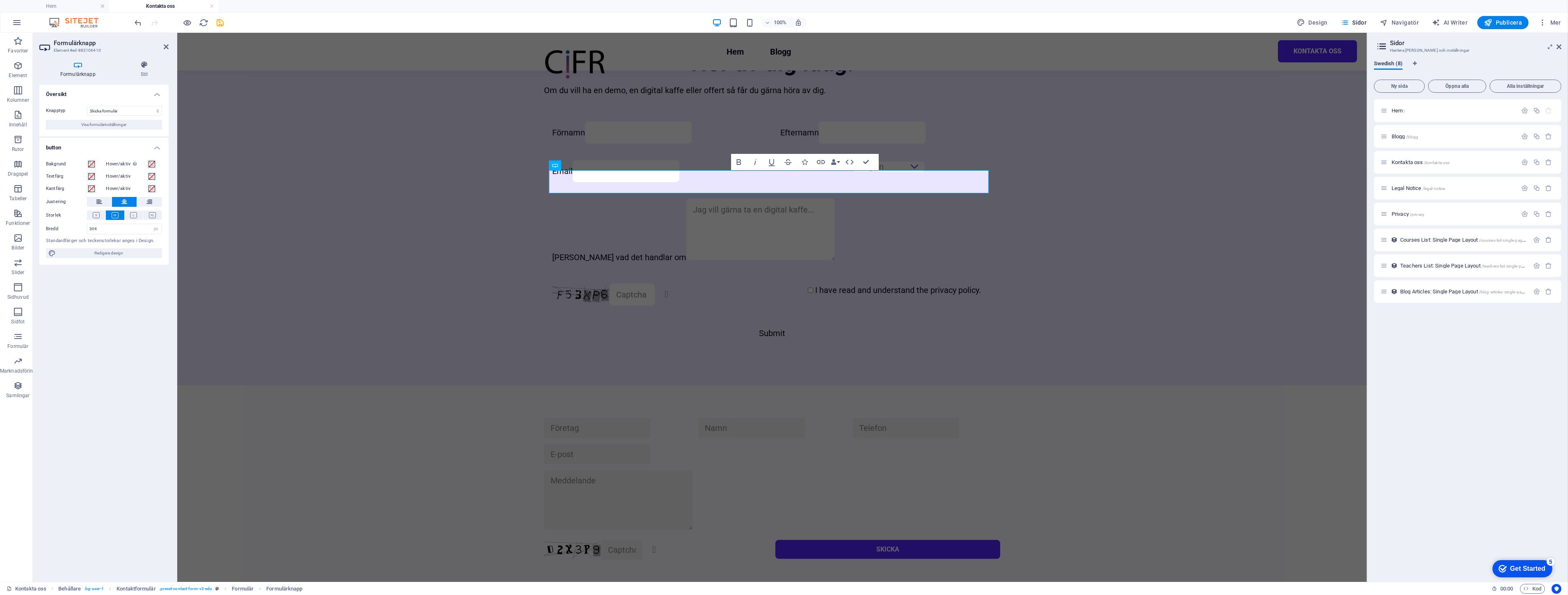
click at [81, 118] on div "Knapptyp Skicka formulär Återställ formulär Ingen åtgärd Visa formulärinställni…" at bounding box center [104, 118] width 129 height 37
click at [81, 119] on div "Knapptyp Skicka formulär Återställ formulär Ingen åtgärd Visa formulärinställni…" at bounding box center [104, 118] width 129 height 37
click at [82, 125] on span "Visa formulärinställningar" at bounding box center [104, 125] width 45 height 10
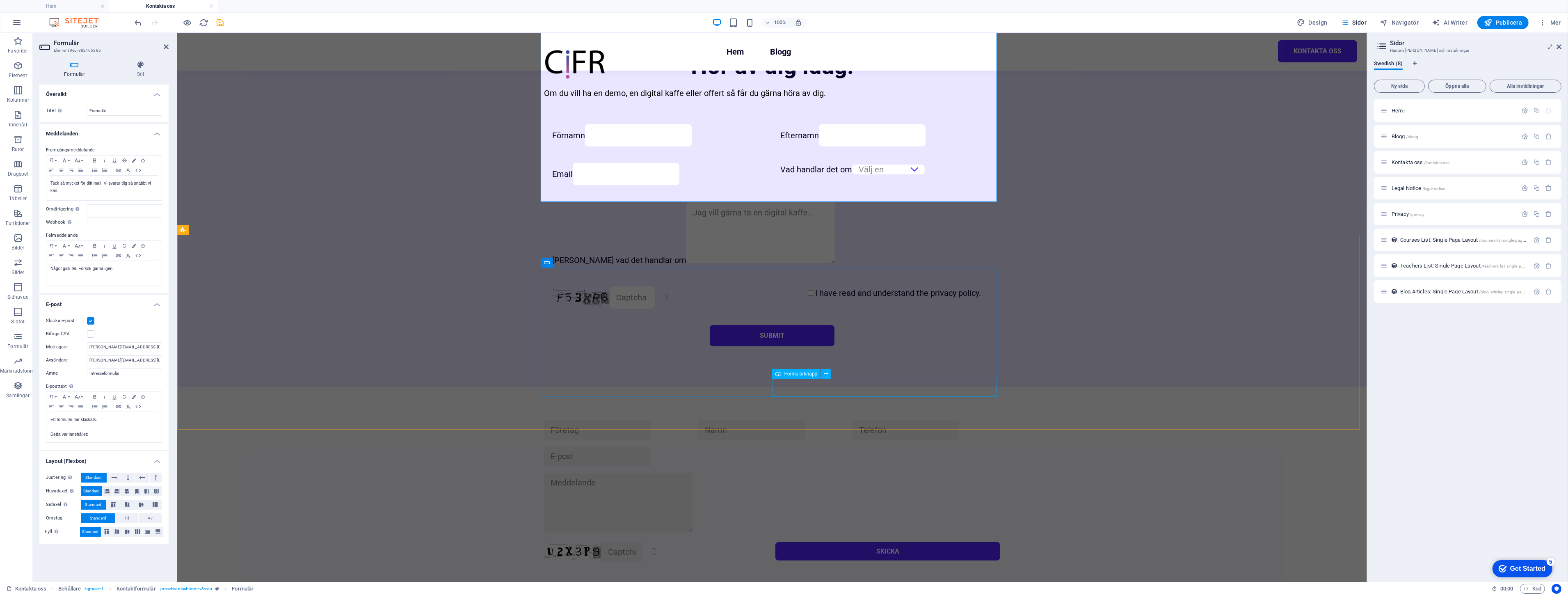
click at [802, 542] on div "Skicka" at bounding box center [887, 552] width 225 height 19
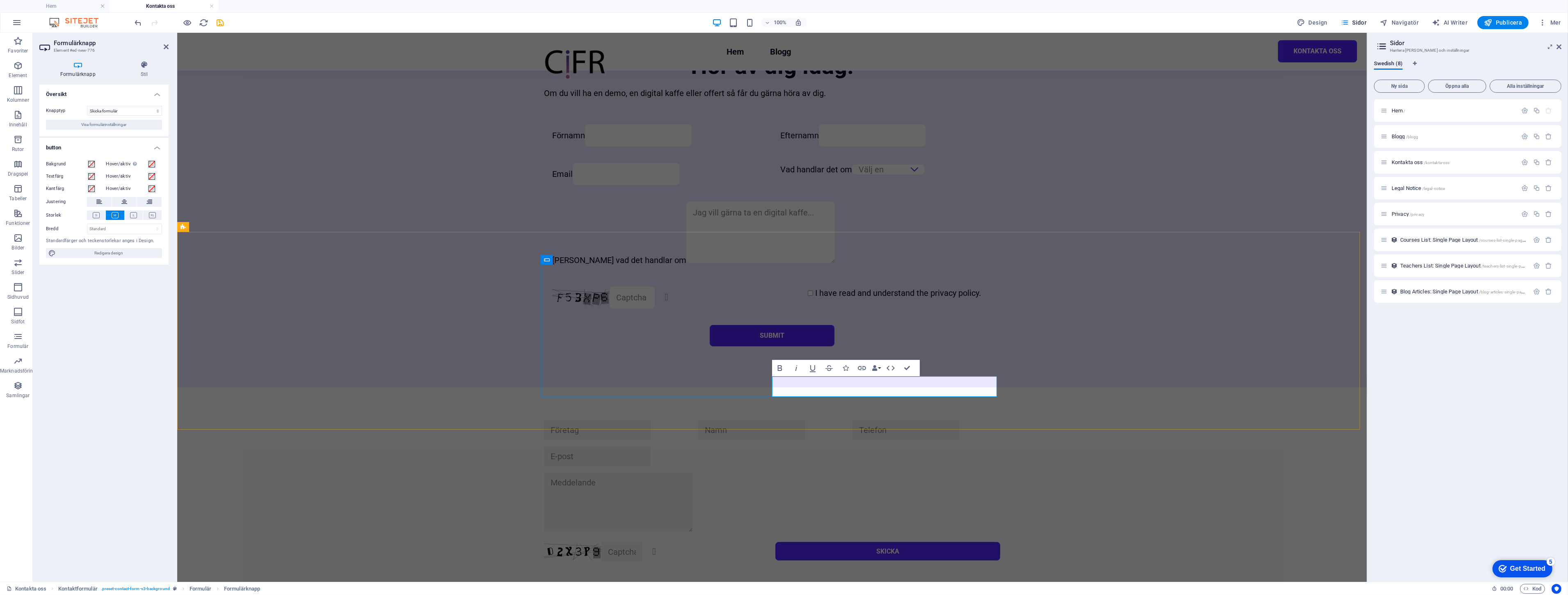
scroll to position [560, 0]
click at [110, 124] on span "Visa formulärinställningar" at bounding box center [104, 125] width 45 height 10
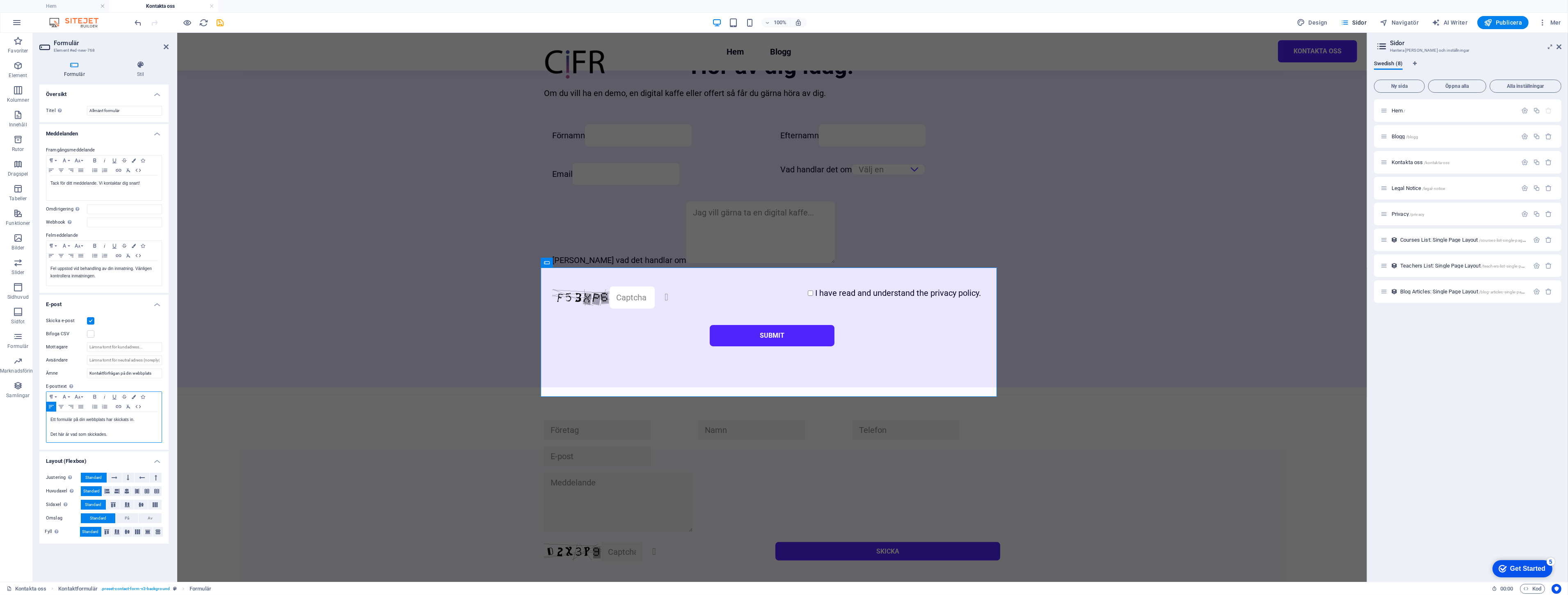
click at [132, 430] on p at bounding box center [104, 428] width 107 height 7
click at [131, 432] on p "Det här är vad som skickades." at bounding box center [104, 435] width 107 height 7
click at [418, 387] on div "Oläslig? Generera igen Skicka" at bounding box center [771, 491] width 1190 height 207
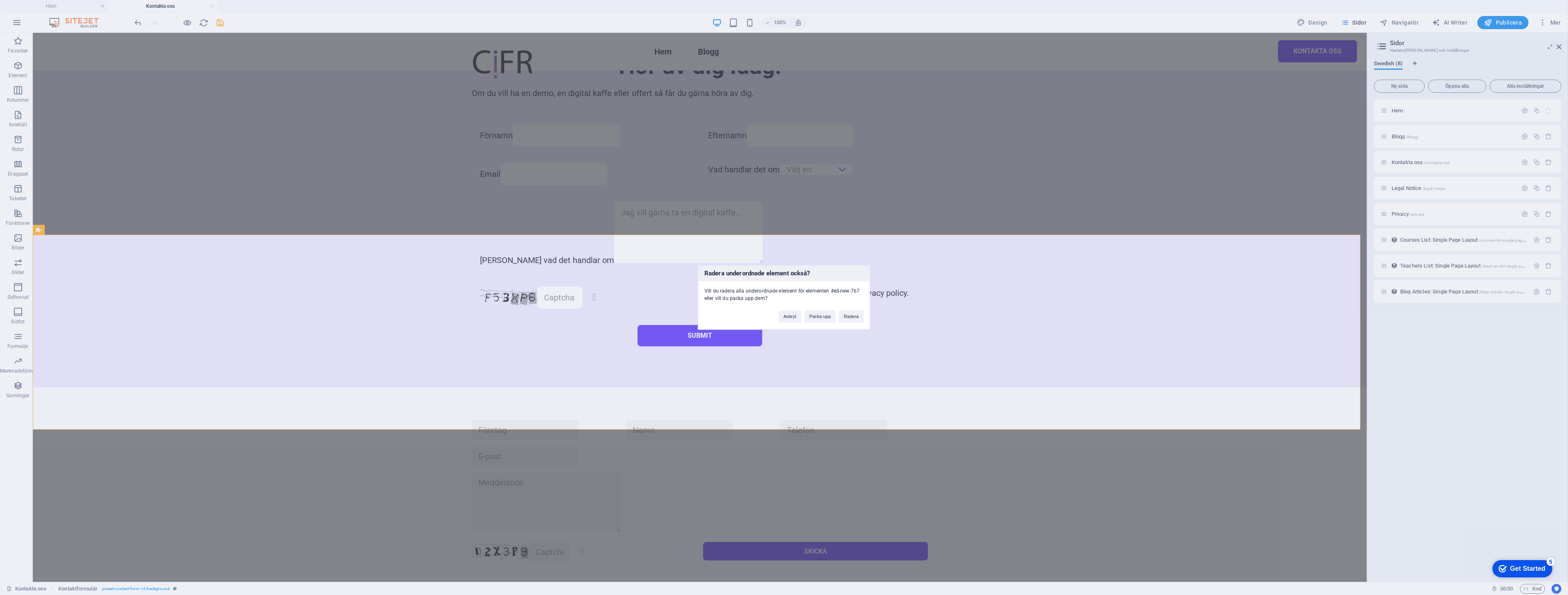
drag, startPoint x: 850, startPoint y: 316, endPoint x: 559, endPoint y: 313, distance: 291.0
click at [559, 313] on div "Radera underordnade element också? Vill du radera alla underordnade element för…" at bounding box center [784, 297] width 1568 height 595
click at [779, 317] on button "Avbryt" at bounding box center [789, 317] width 23 height 12
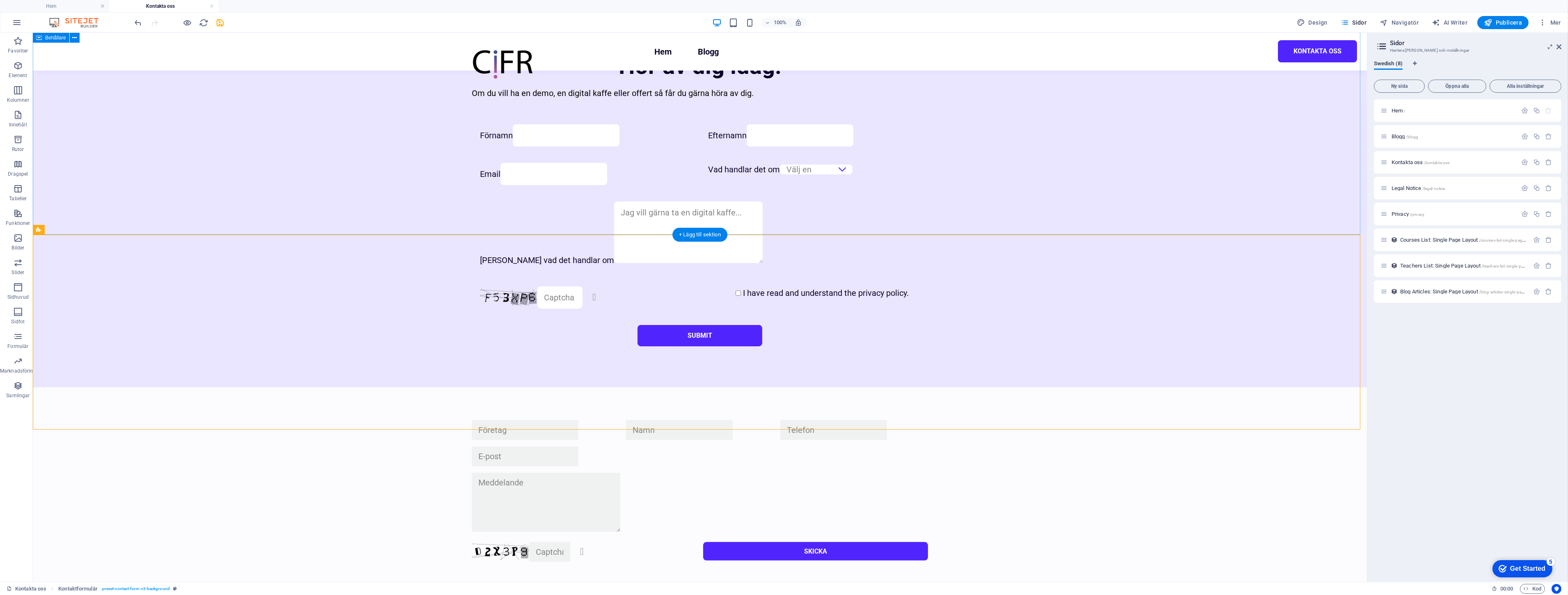
click at [954, 211] on div "Hör av dig [DATE]! Om du vill ha en demo, en digital kaffe eller offert så får …" at bounding box center [700, 203] width 1334 height 368
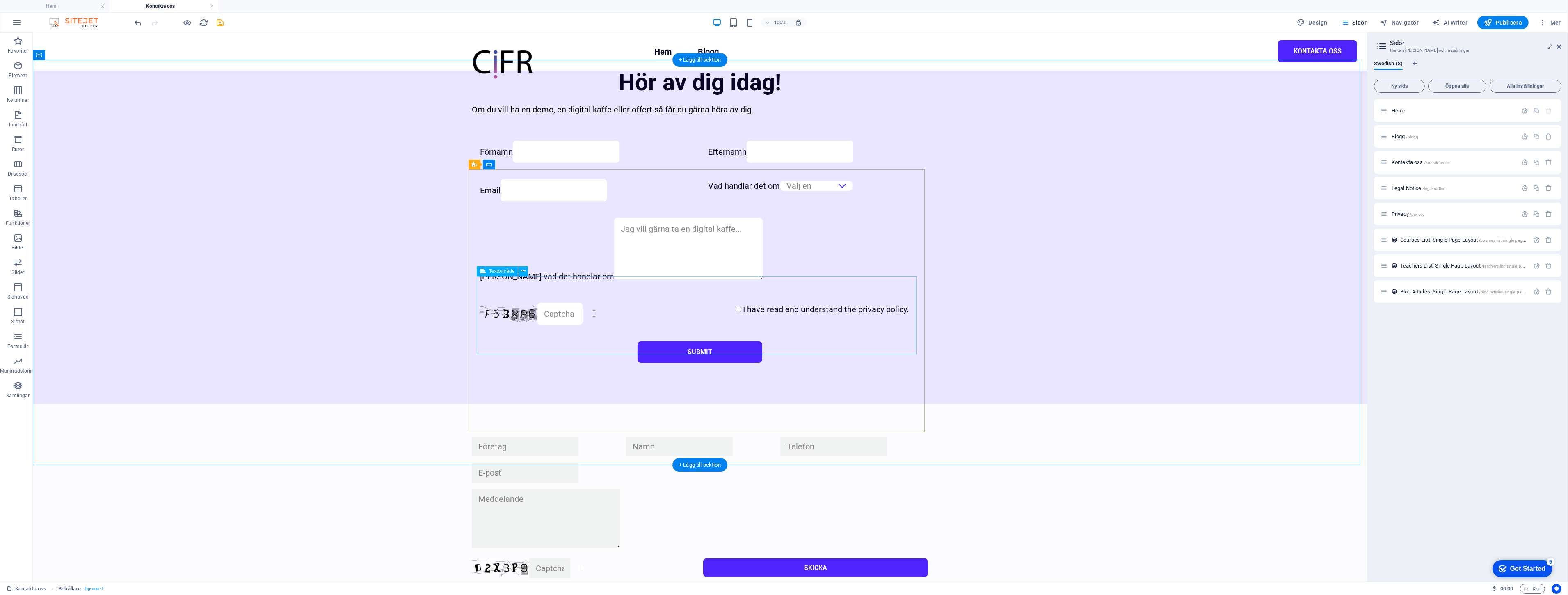
scroll to position [547, 0]
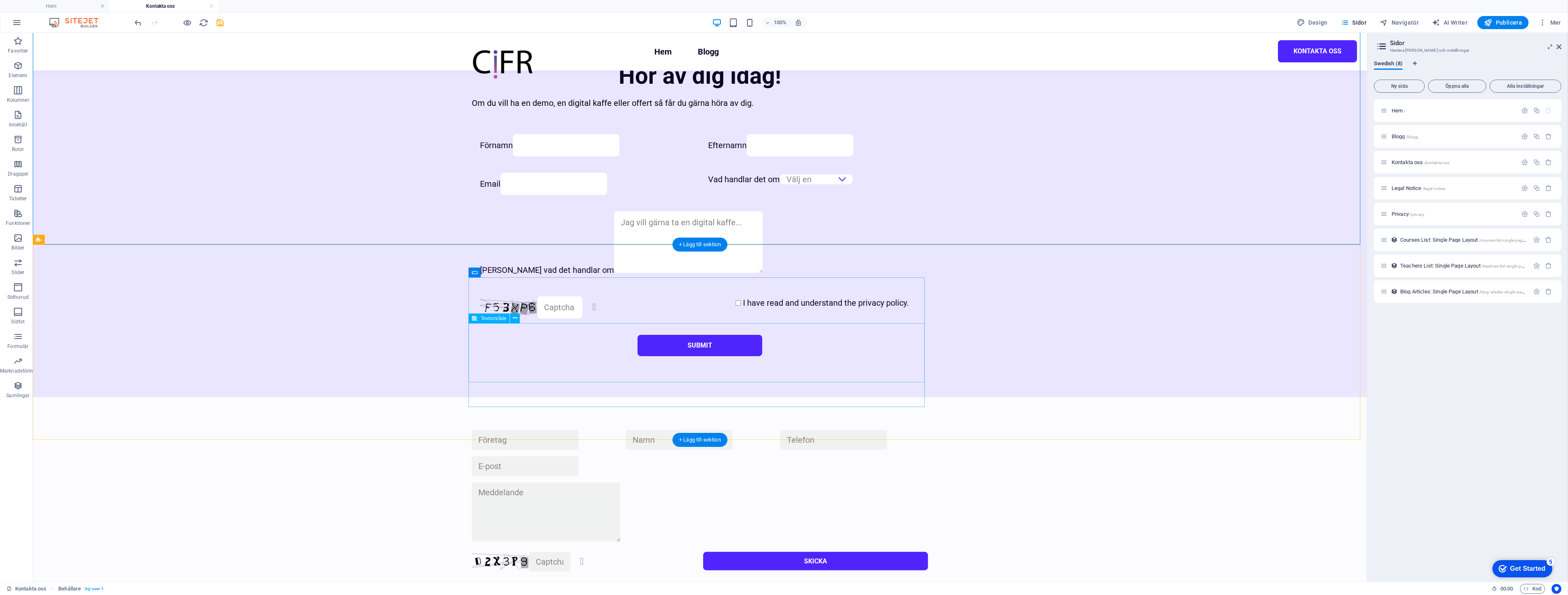
click at [912, 483] on div at bounding box center [699, 514] width 456 height 63
click at [912, 483] on div at bounding box center [699, 514] width 456 height 63
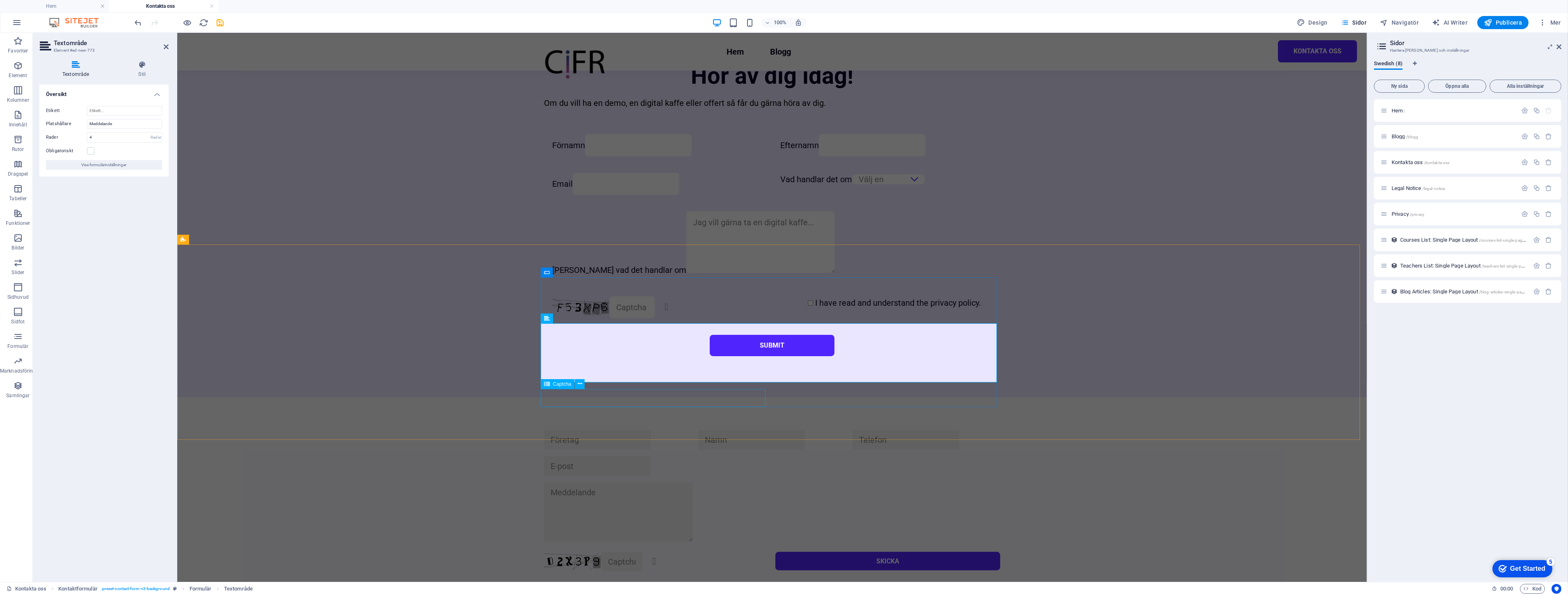
click at [734, 552] on div "Oläslig? Generera igen" at bounding box center [656, 562] width 225 height 19
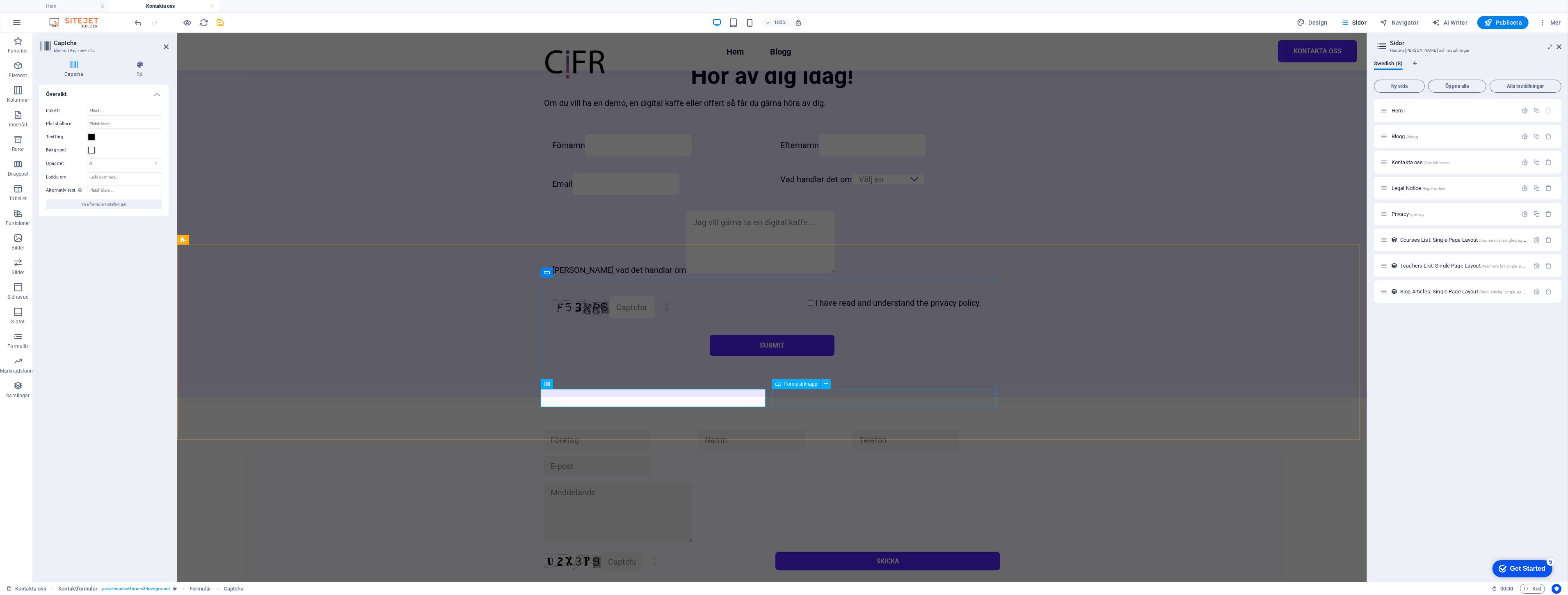
click at [849, 552] on div "Skicka" at bounding box center [887, 562] width 225 height 19
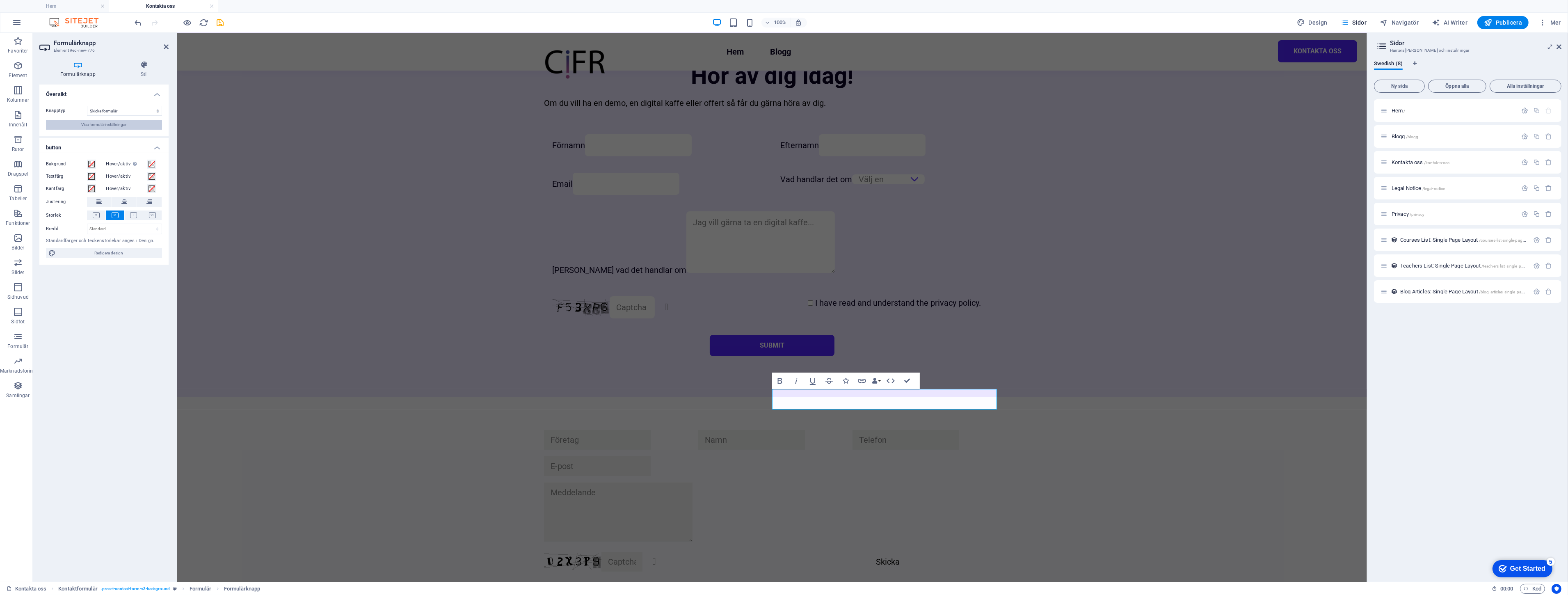
click at [118, 126] on span "Visa formulärinställningar" at bounding box center [104, 125] width 45 height 10
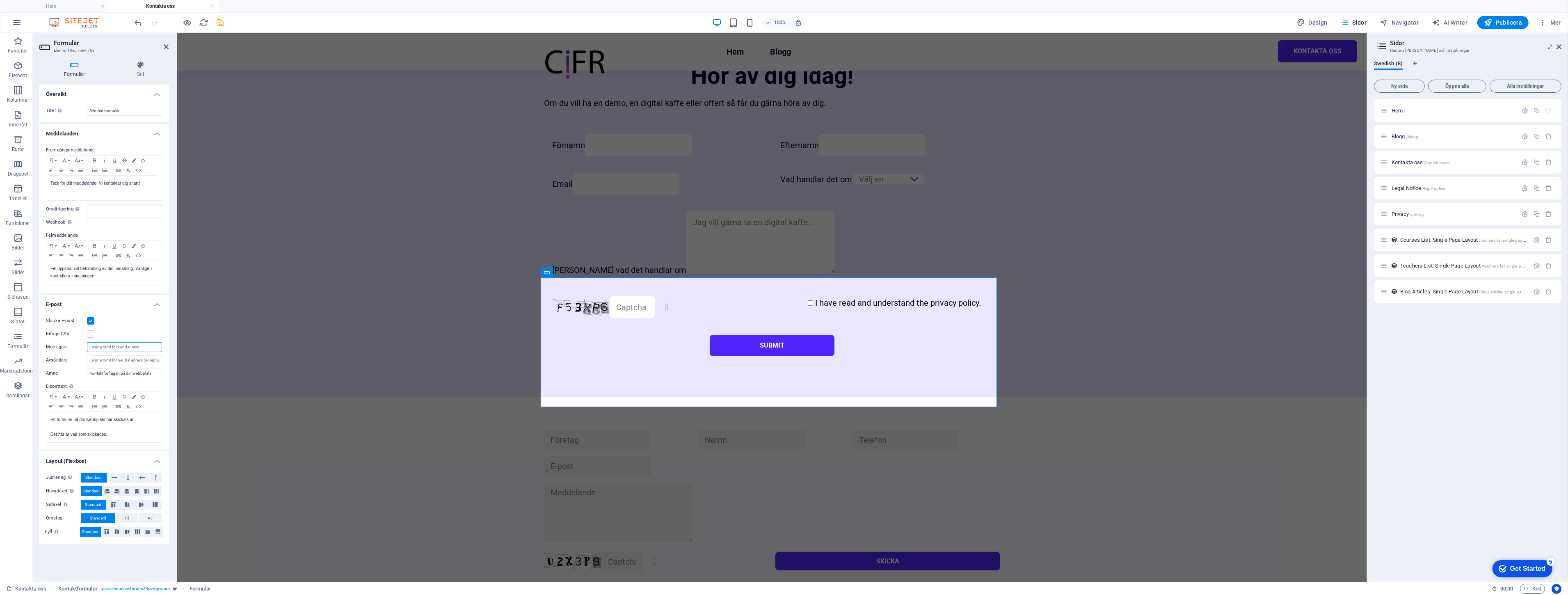
click at [133, 348] on input "Mottagare" at bounding box center [124, 347] width 75 height 10
type input "[PERSON_NAME][EMAIL_ADDRESS][DOMAIN_NAME]"
paste input "[PERSON_NAME][EMAIL_ADDRESS][DOMAIN_NAME]"
type input "[PERSON_NAME][EMAIL_ADDRESS][DOMAIN_NAME]"
click at [214, 397] on div "Oläslig? Generera igen Skicka" at bounding box center [771, 501] width 1190 height 207
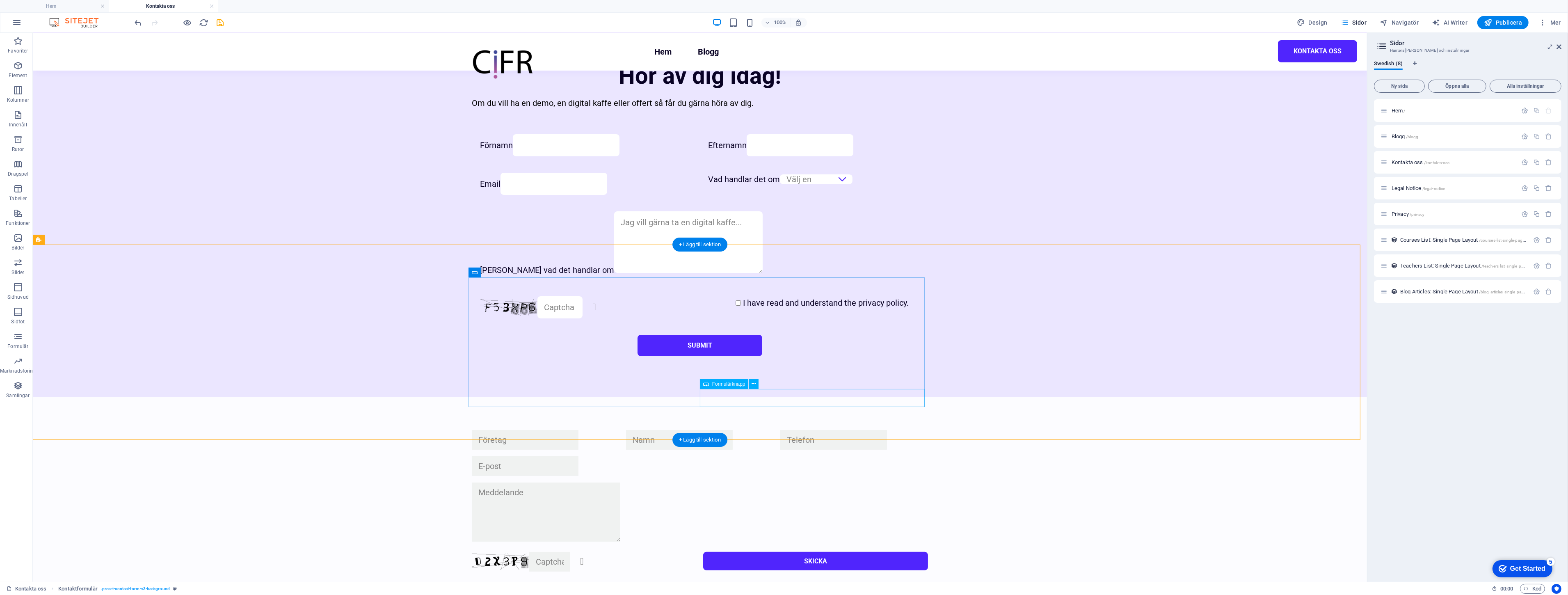
click at [728, 552] on div "Skicka" at bounding box center [815, 562] width 225 height 19
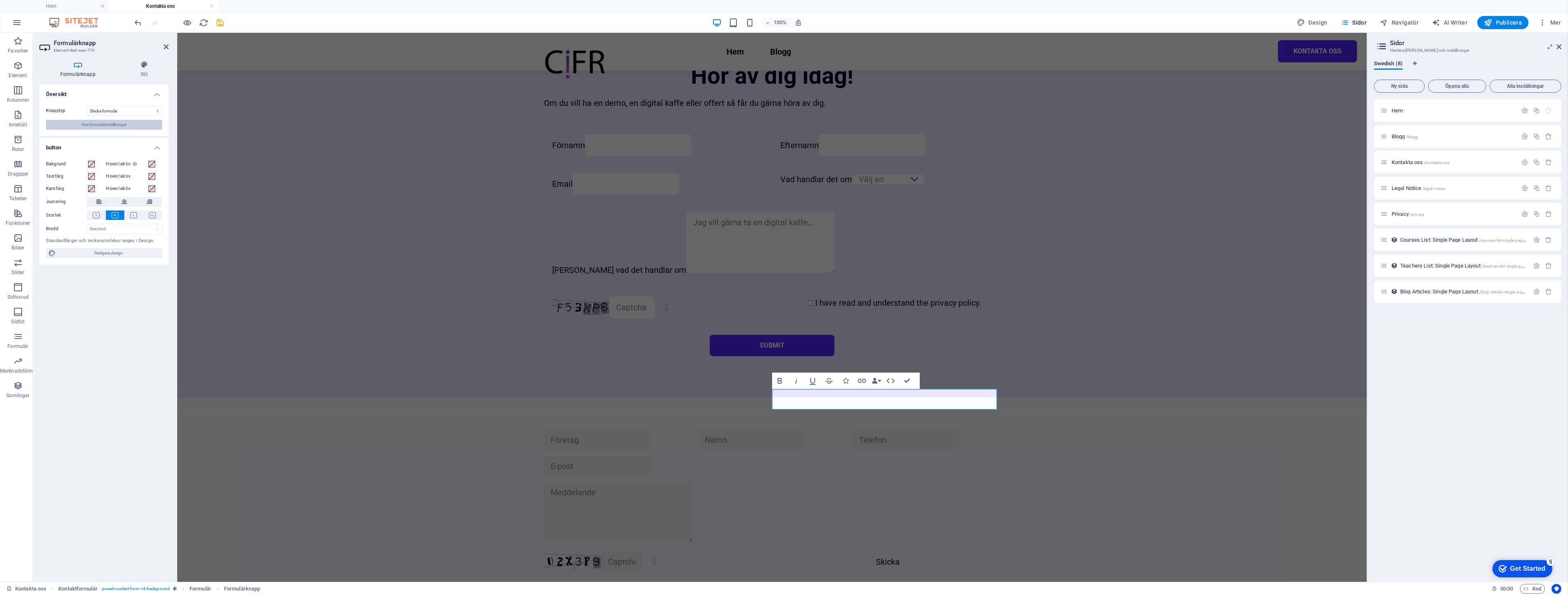
click at [83, 123] on span "Visa formulärinställningar" at bounding box center [104, 125] width 45 height 10
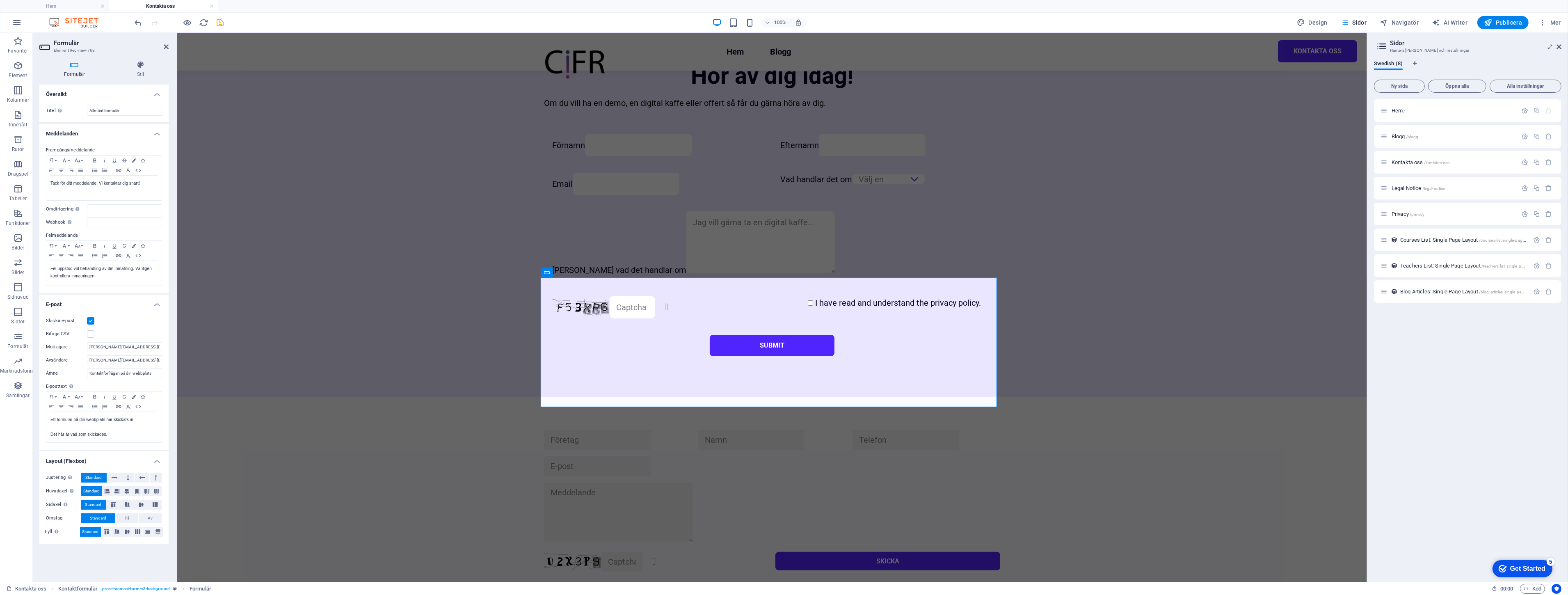
click at [158, 303] on h4 "E-post" at bounding box center [104, 302] width 129 height 15
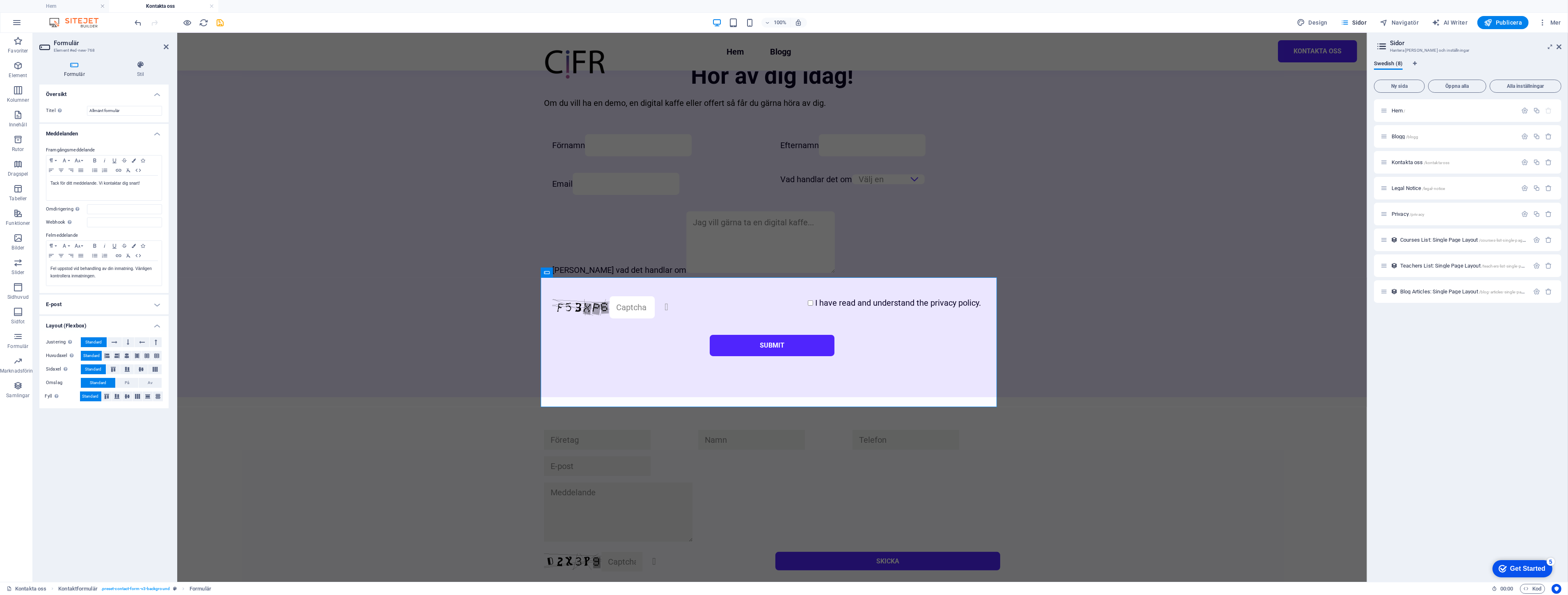
click at [158, 303] on h4 "E-post" at bounding box center [104, 305] width 129 height 19
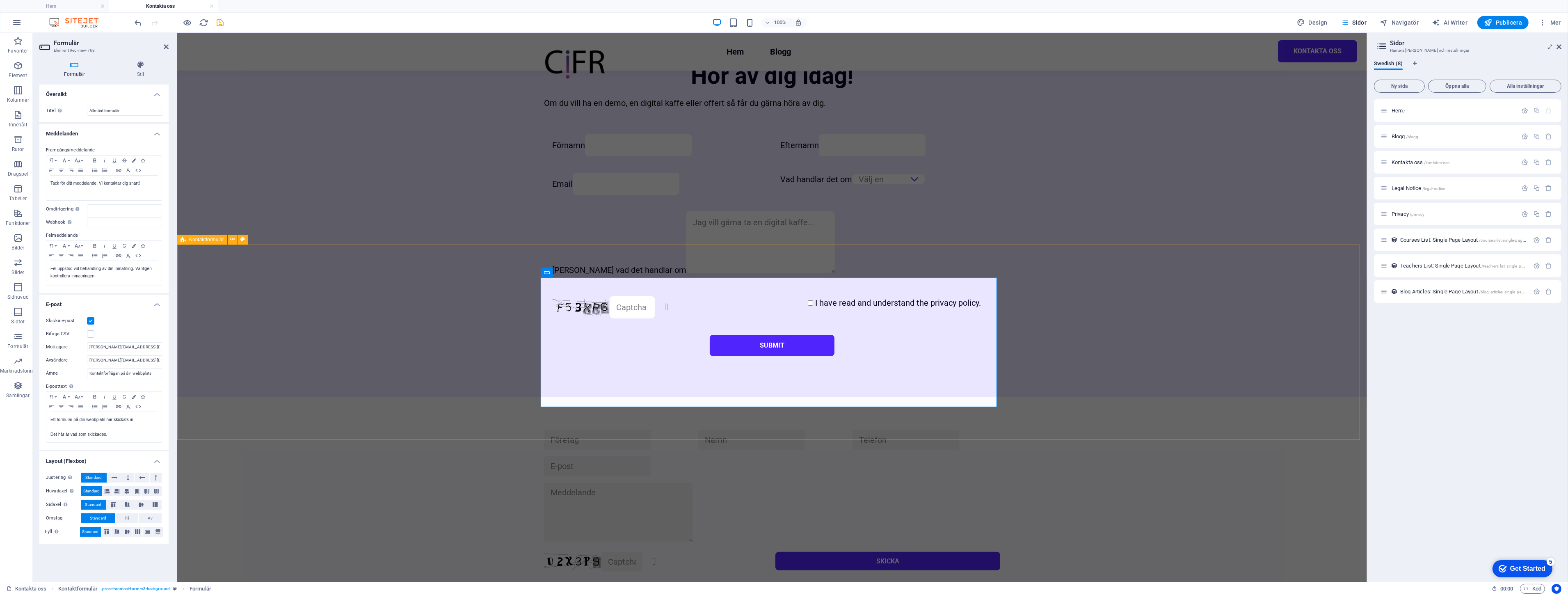
click at [303, 403] on div "Oläslig? Generera igen Skicka" at bounding box center [771, 501] width 1190 height 207
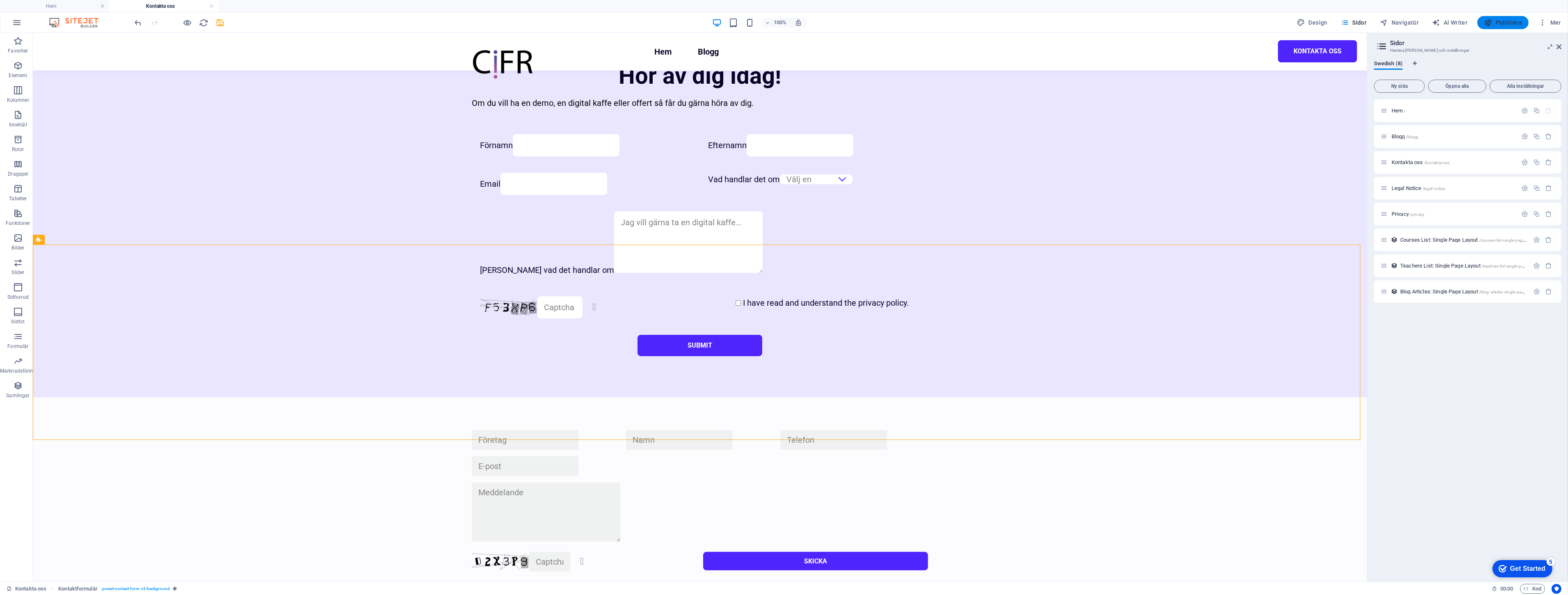
click at [1515, 24] on span "Publicera" at bounding box center [1503, 22] width 38 height 8
